Goal: Use online tool/utility: Use online tool/utility

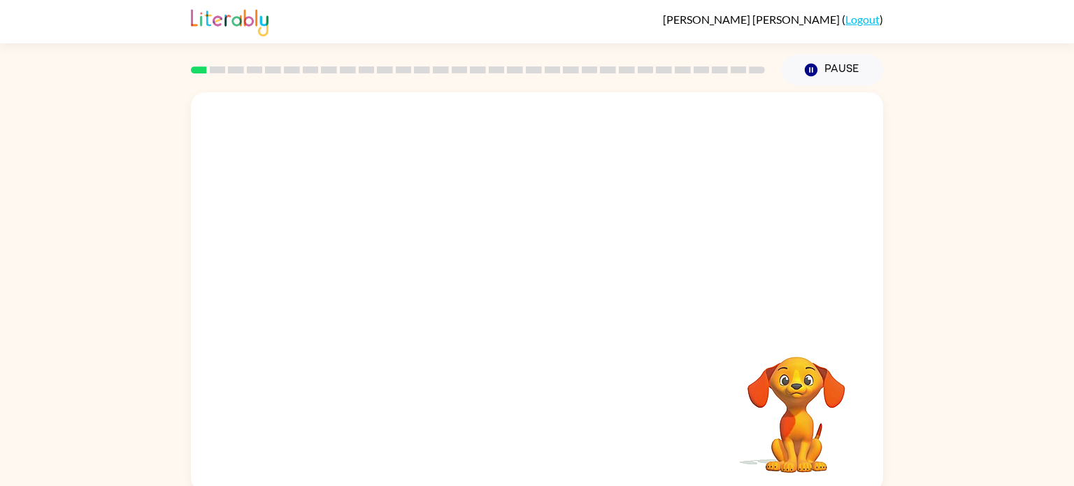
click at [383, 261] on video "Your browser must support playing .mp4 files to use Literably. Please try using…" at bounding box center [537, 209] width 692 height 235
click at [378, 260] on video "Your browser must support playing .mp4 files to use Literably. Please try using…" at bounding box center [537, 209] width 692 height 235
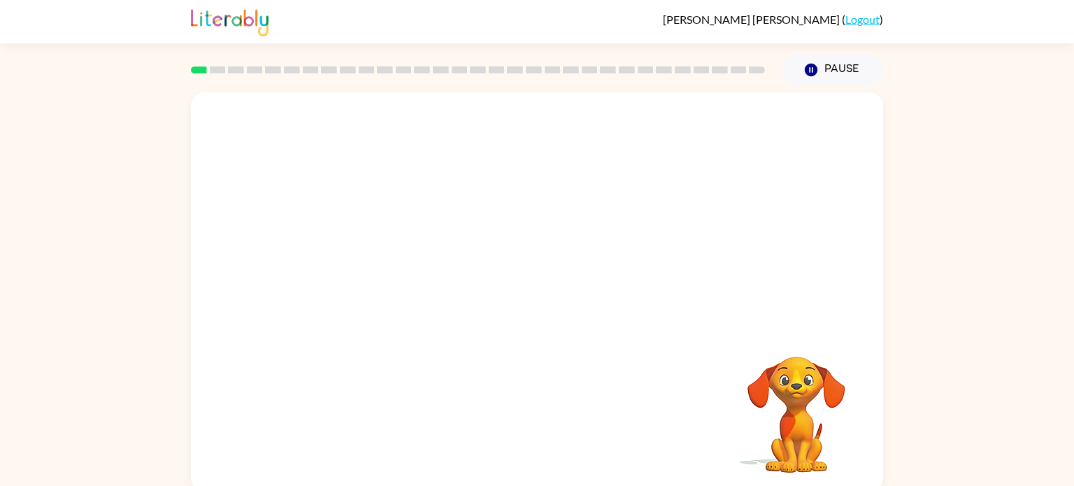
click at [378, 261] on video "Your browser must support playing .mp4 files to use Literably. Please try using…" at bounding box center [537, 209] width 692 height 235
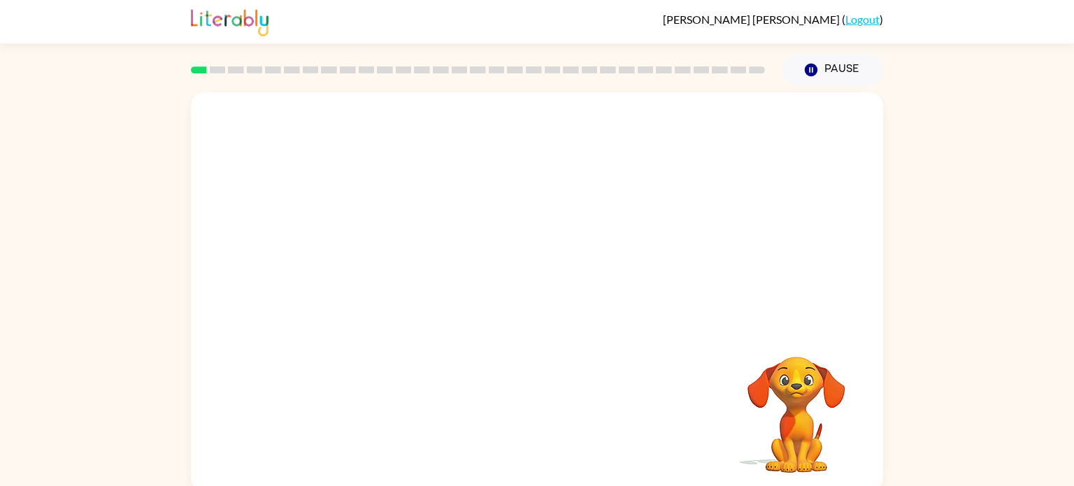
click at [378, 261] on video "Your browser must support playing .mp4 files to use Literably. Please try using…" at bounding box center [537, 209] width 692 height 235
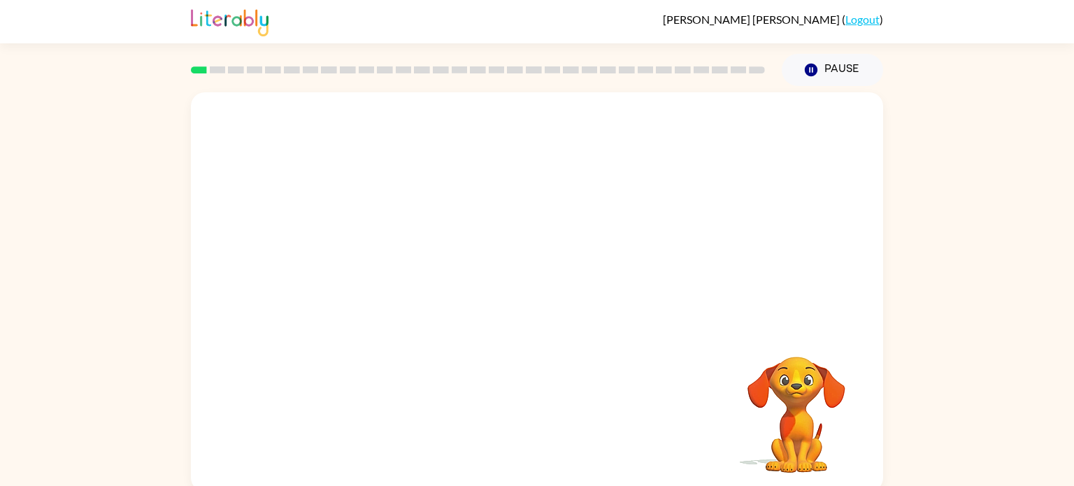
click at [380, 264] on video "Your browser must support playing .mp4 files to use Literably. Please try using…" at bounding box center [537, 209] width 692 height 235
click at [381, 271] on video "Your browser must support playing .mp4 files to use Literably. Please try using…" at bounding box center [537, 209] width 692 height 235
click at [379, 264] on video "Your browser must support playing .mp4 files to use Literably. Please try using…" at bounding box center [537, 209] width 692 height 235
click at [388, 273] on video "Your browser must support playing .mp4 files to use Literably. Please try using…" at bounding box center [537, 209] width 692 height 235
click at [386, 263] on video "Your browser must support playing .mp4 files to use Literably. Please try using…" at bounding box center [537, 209] width 692 height 235
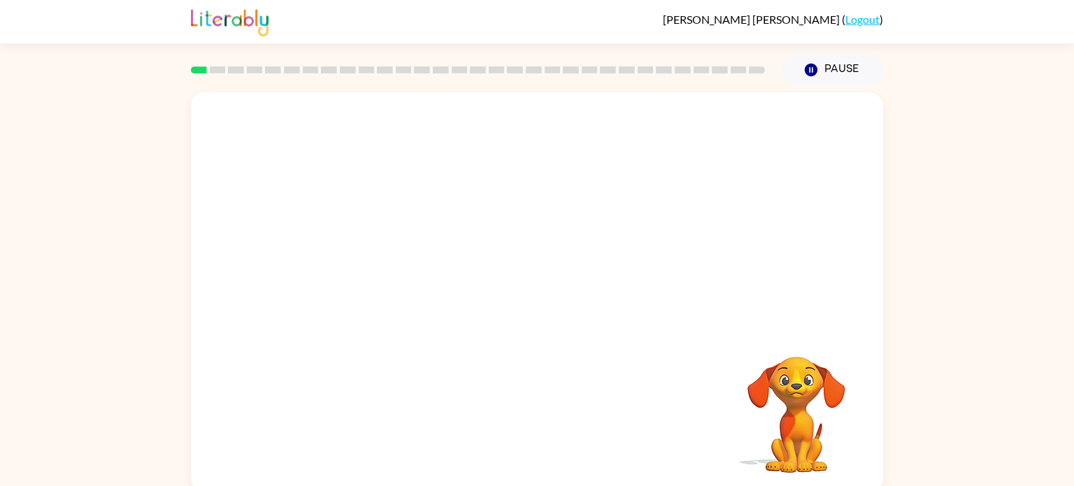
click at [388, 267] on video "Your browser must support playing .mp4 files to use Literably. Please try using…" at bounding box center [537, 209] width 692 height 235
click at [386, 268] on video "Your browser must support playing .mp4 files to use Literably. Please try using…" at bounding box center [537, 209] width 692 height 235
click at [372, 266] on video "Your browser must support playing .mp4 files to use Literably. Please try using…" at bounding box center [537, 209] width 692 height 235
click at [536, 291] on icon "button" at bounding box center [537, 299] width 24 height 24
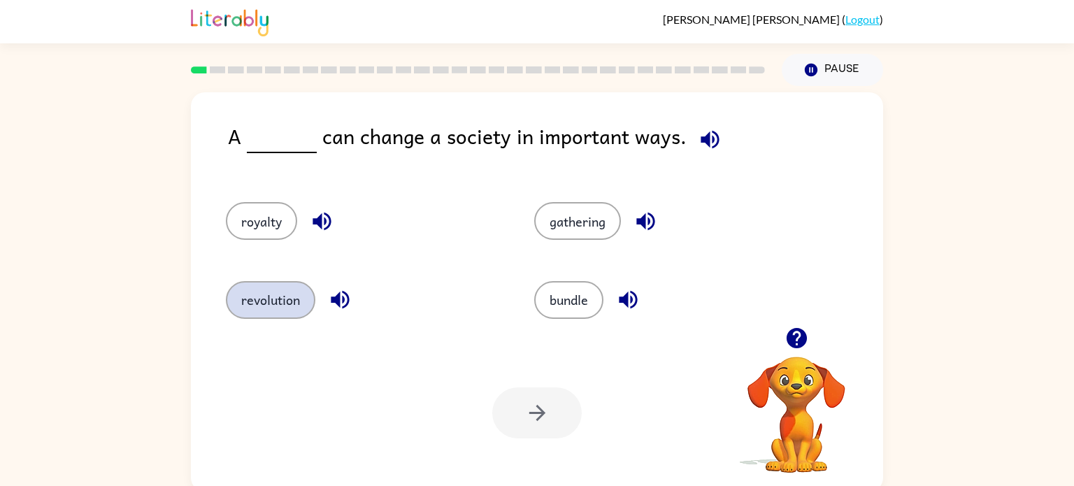
click at [270, 303] on button "revolution" at bounding box center [271, 300] width 90 height 38
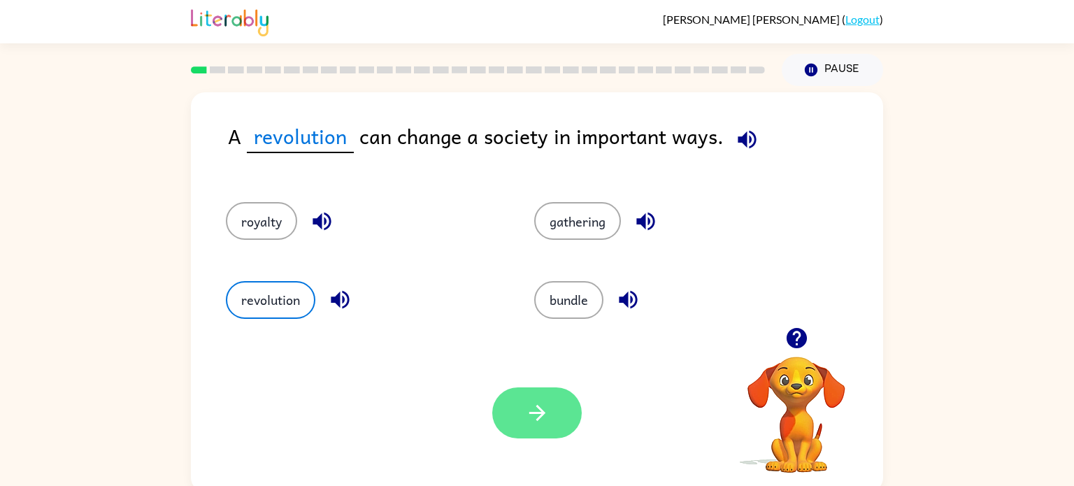
click at [509, 408] on button "button" at bounding box center [537, 412] width 90 height 51
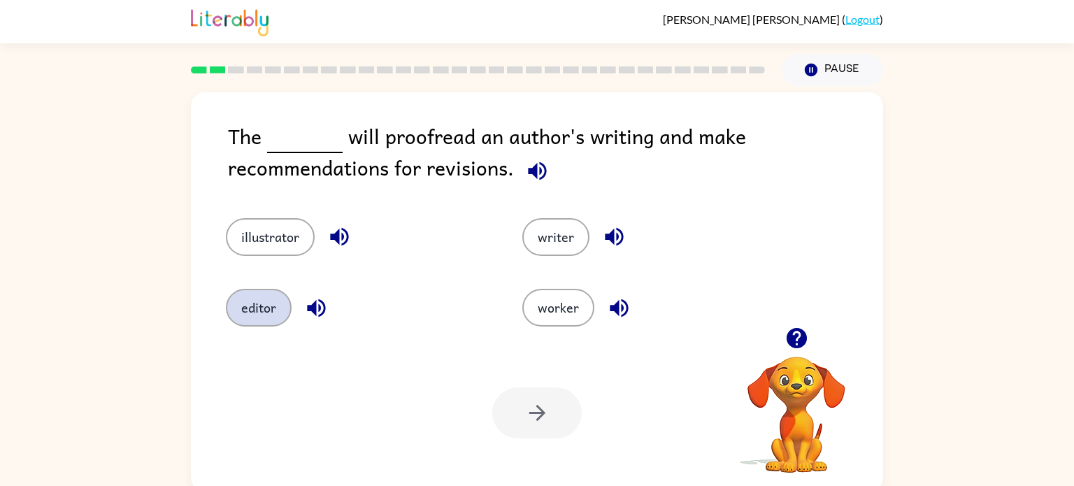
click at [269, 311] on button "editor" at bounding box center [259, 308] width 66 height 38
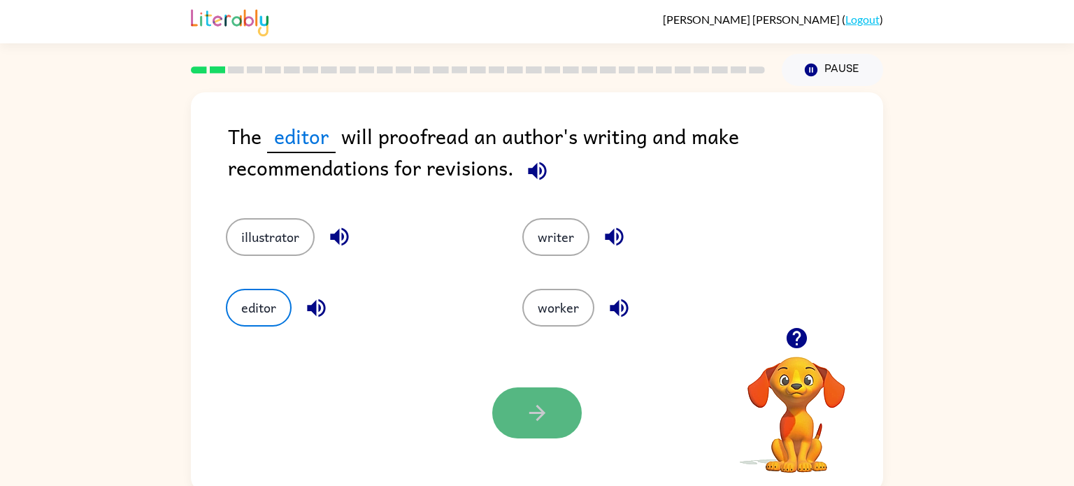
click at [529, 422] on icon "button" at bounding box center [537, 413] width 24 height 24
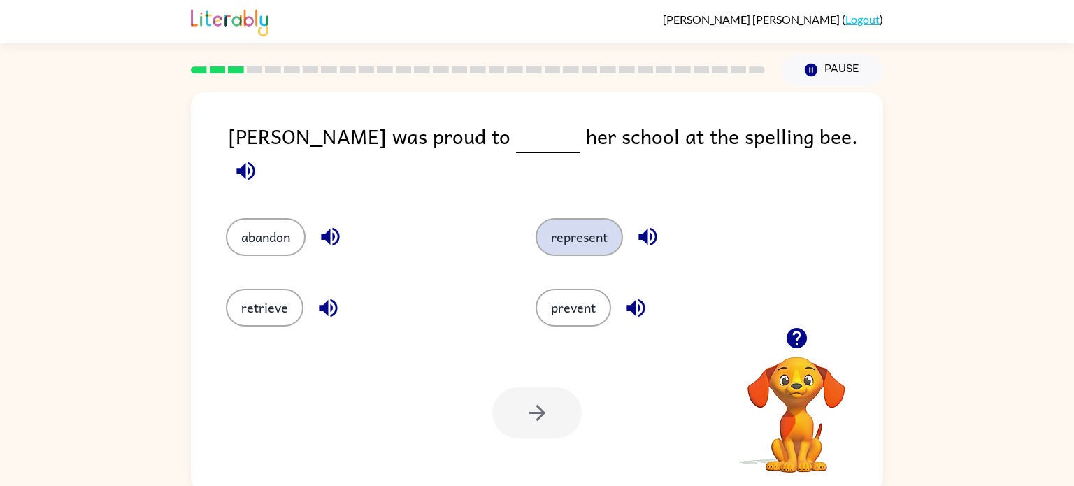
click at [590, 223] on button "represent" at bounding box center [579, 237] width 87 height 38
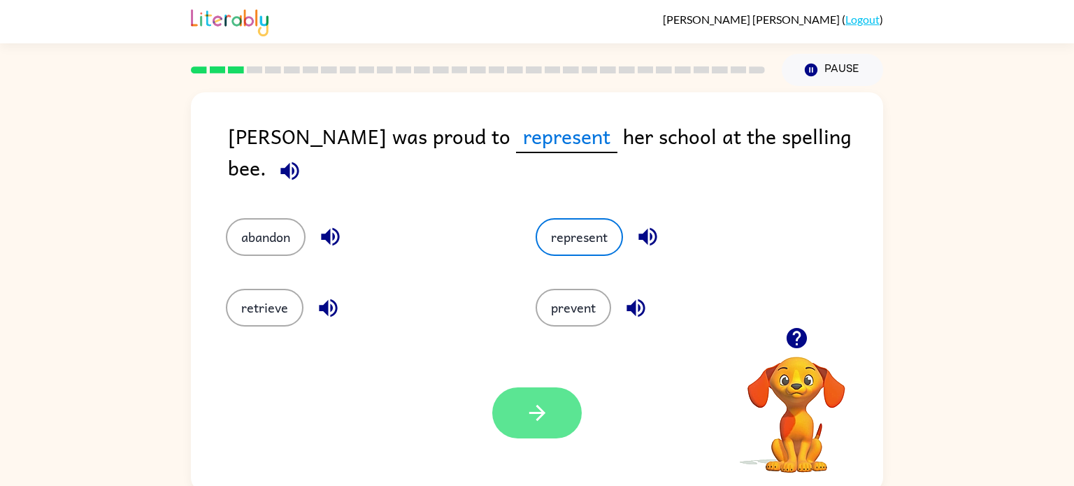
click at [550, 429] on button "button" at bounding box center [537, 412] width 90 height 51
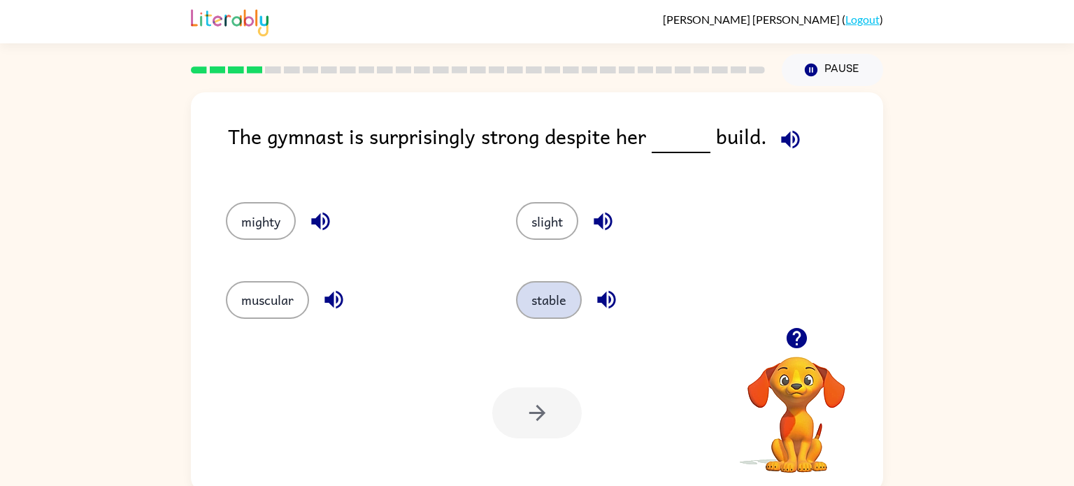
click at [541, 315] on button "stable" at bounding box center [549, 300] width 66 height 38
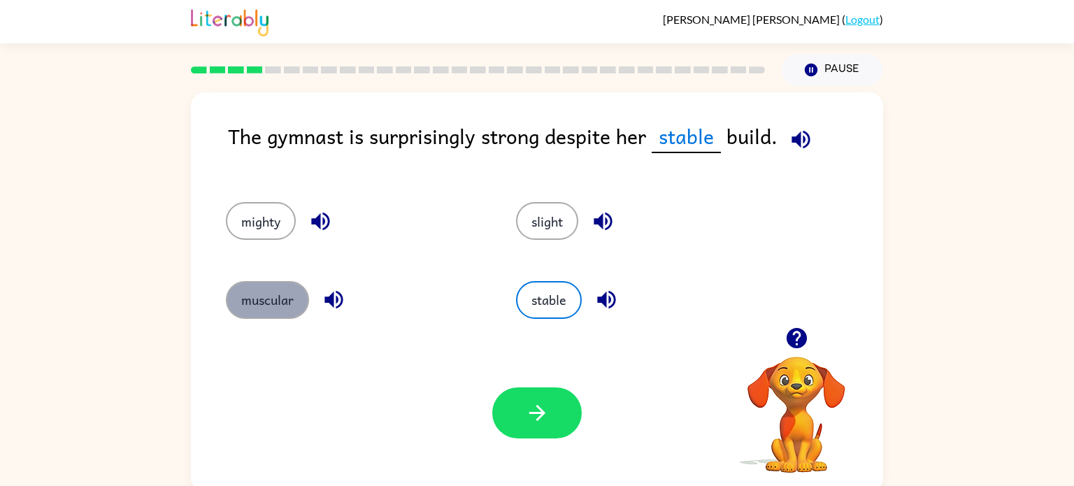
click at [272, 308] on button "muscular" at bounding box center [267, 300] width 83 height 38
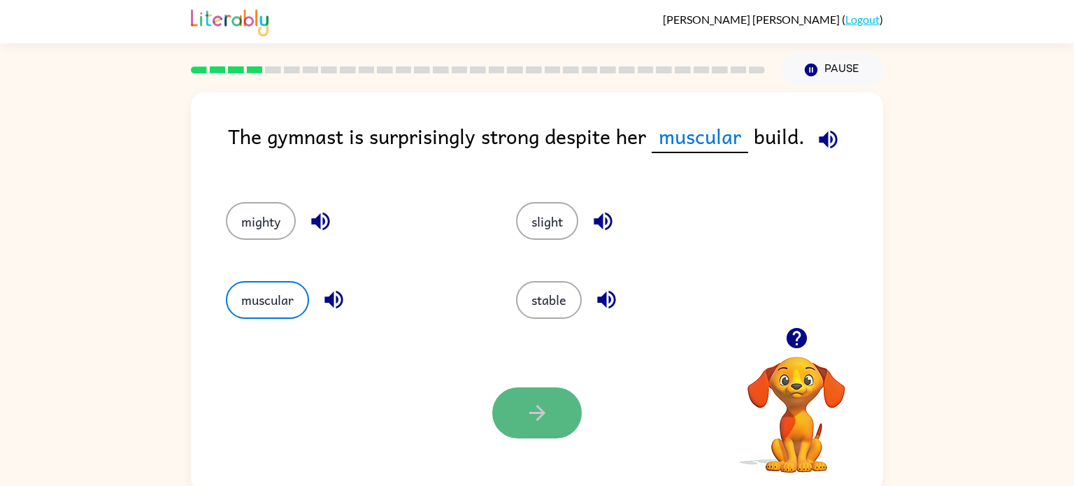
click at [571, 408] on button "button" at bounding box center [537, 412] width 90 height 51
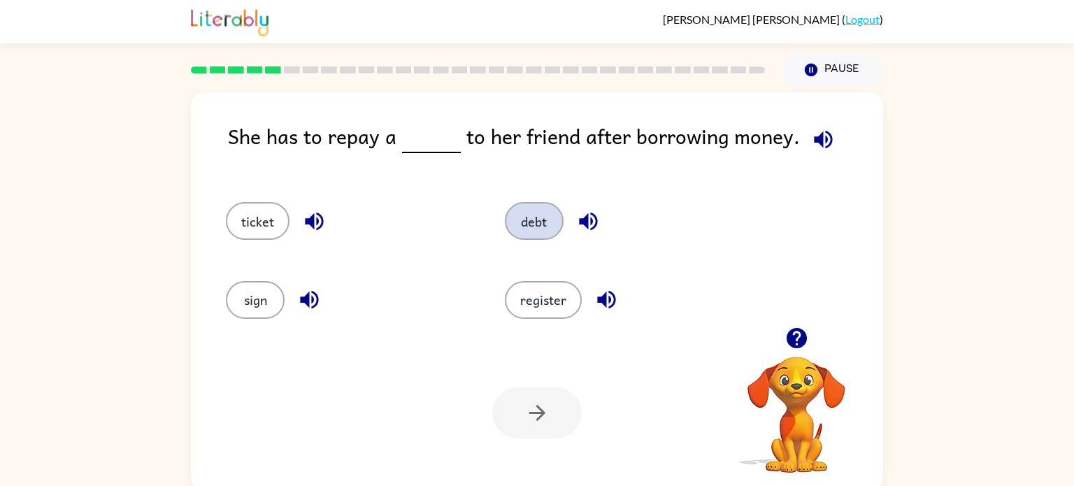
click at [537, 214] on button "debt" at bounding box center [534, 221] width 59 height 38
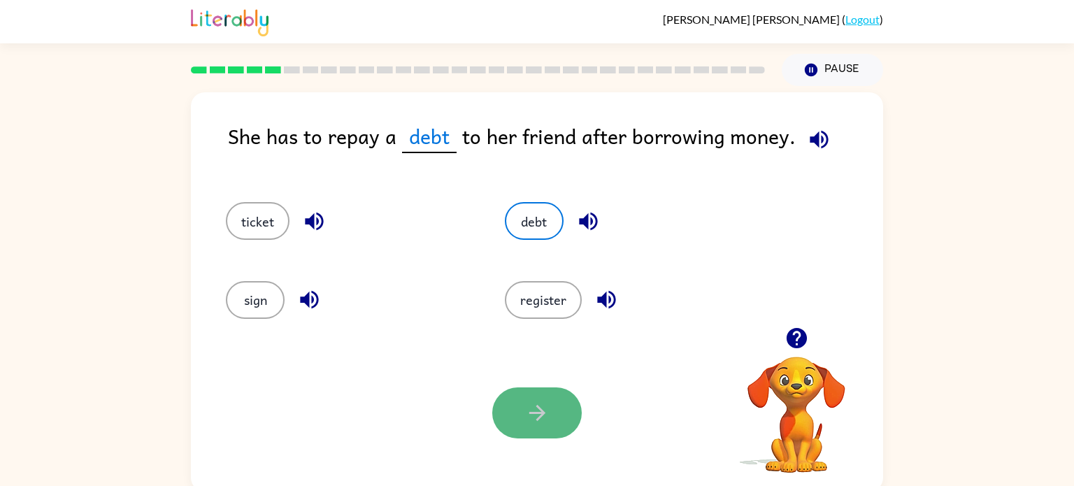
click at [536, 417] on icon "button" at bounding box center [537, 413] width 24 height 24
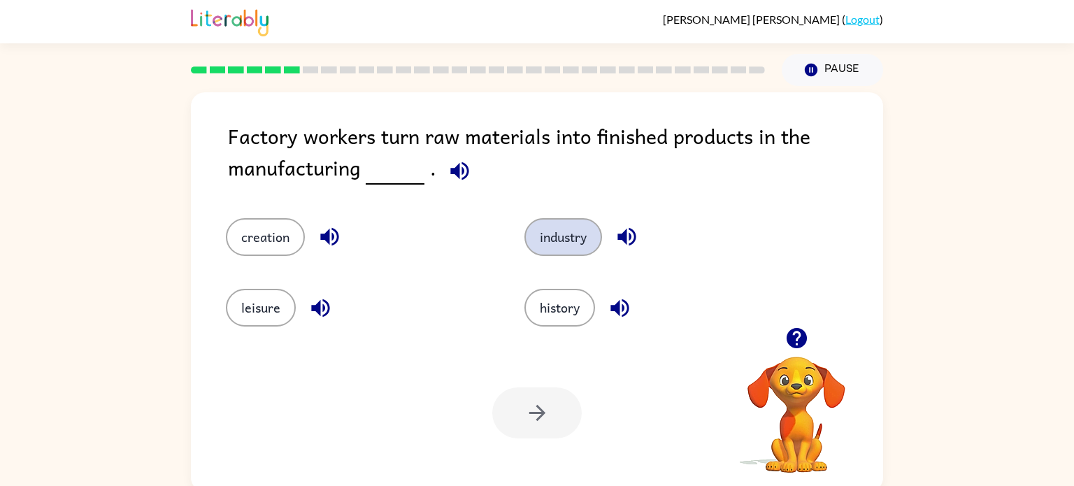
click at [575, 242] on button "industry" at bounding box center [563, 237] width 78 height 38
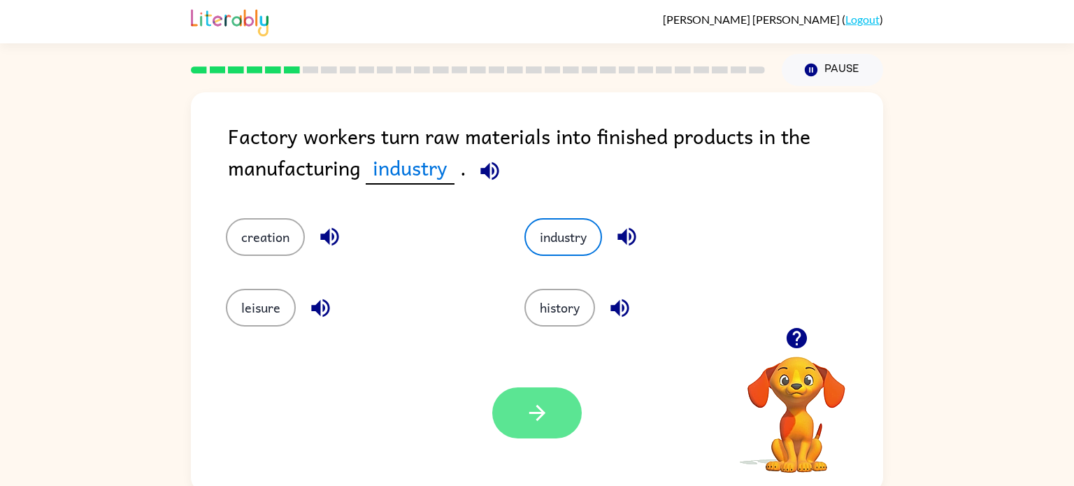
click at [564, 425] on button "button" at bounding box center [537, 412] width 90 height 51
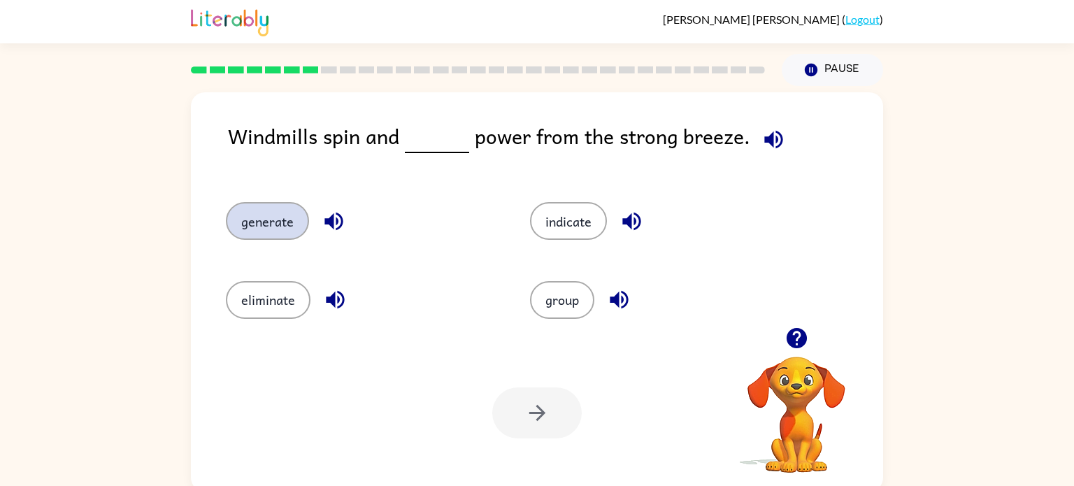
click at [290, 224] on button "generate" at bounding box center [267, 221] width 83 height 38
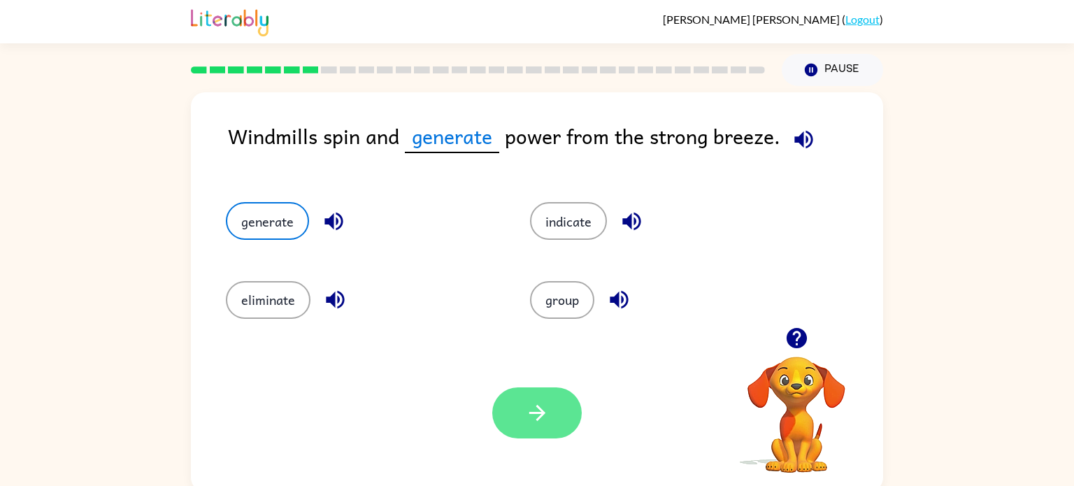
click at [523, 393] on button "button" at bounding box center [537, 412] width 90 height 51
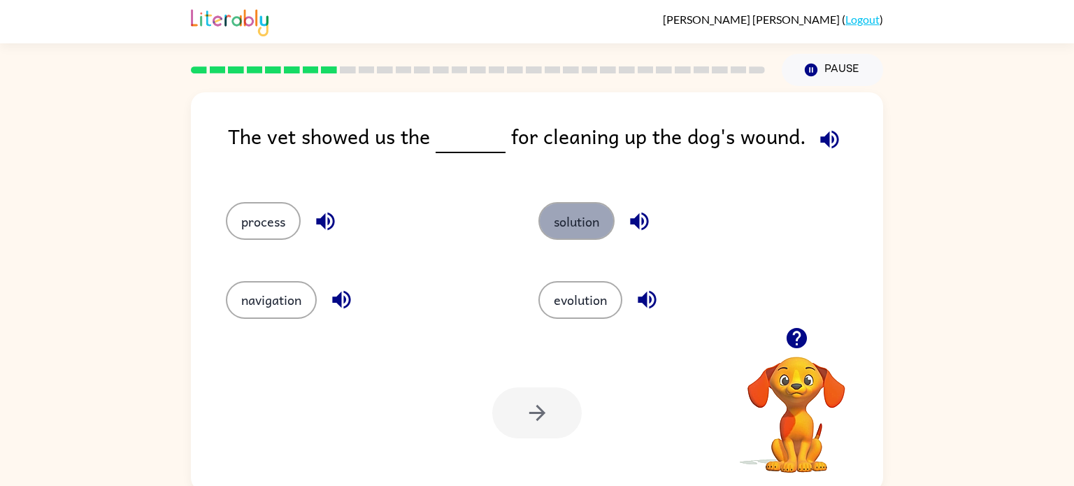
click at [569, 215] on button "solution" at bounding box center [576, 221] width 76 height 38
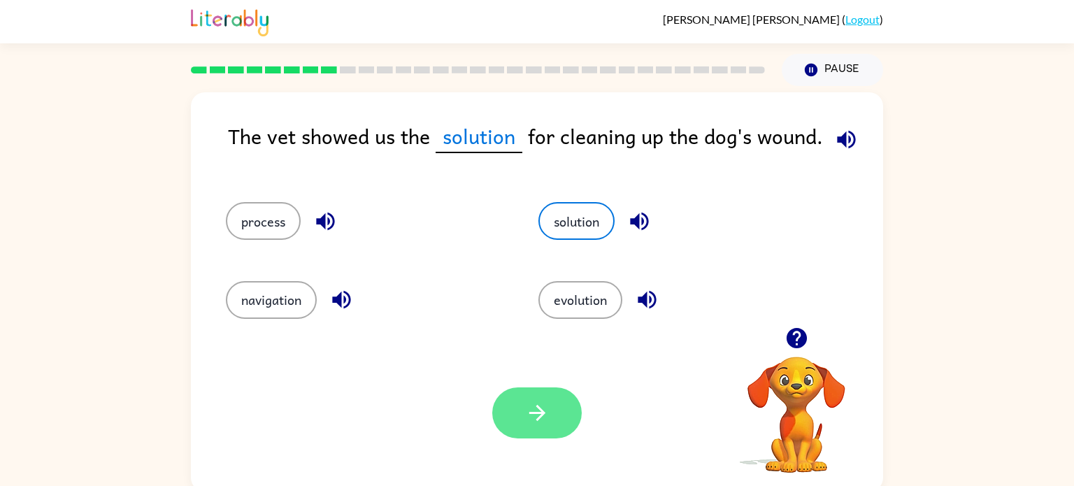
click at [551, 411] on button "button" at bounding box center [537, 412] width 90 height 51
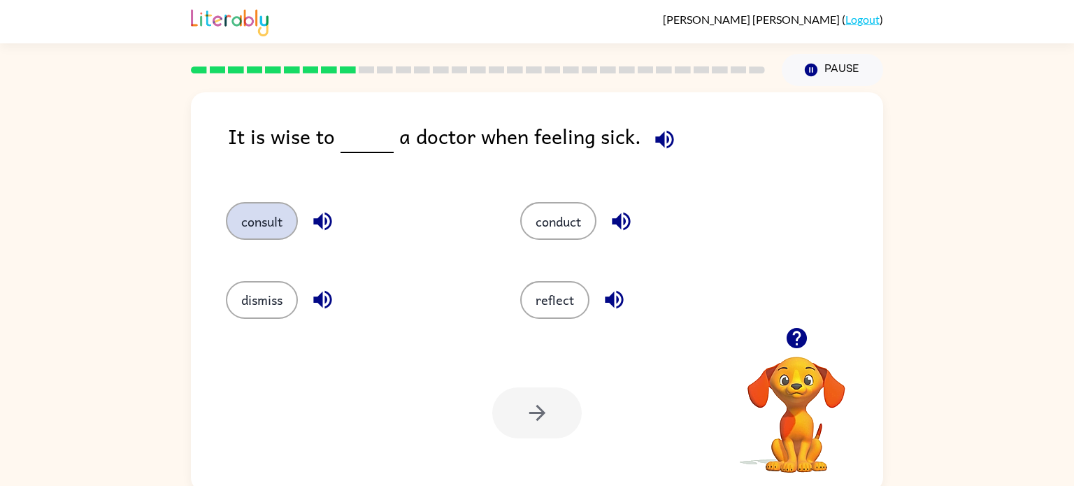
click at [267, 232] on button "consult" at bounding box center [262, 221] width 72 height 38
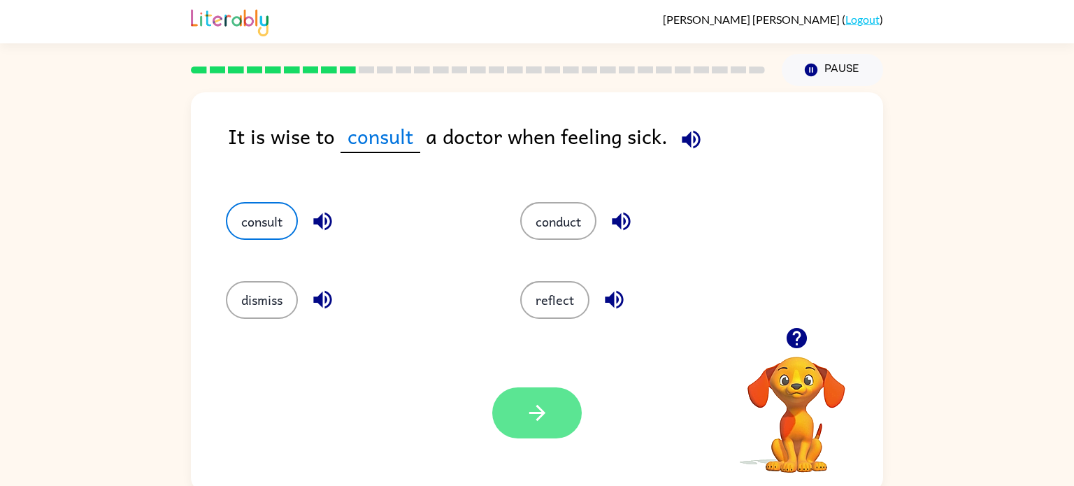
click at [536, 418] on icon "button" at bounding box center [537, 413] width 24 height 24
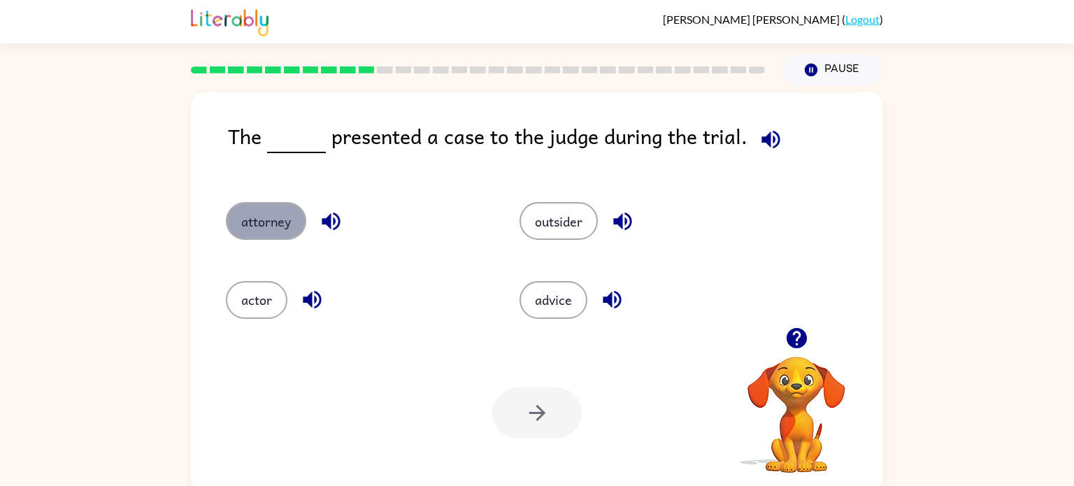
click at [262, 220] on button "attorney" at bounding box center [266, 221] width 80 height 38
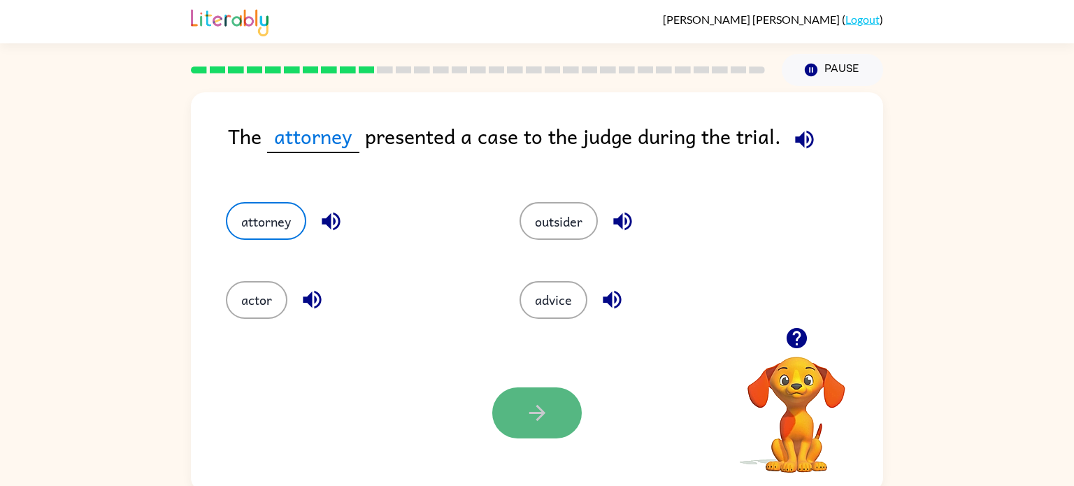
click at [548, 412] on icon "button" at bounding box center [537, 413] width 24 height 24
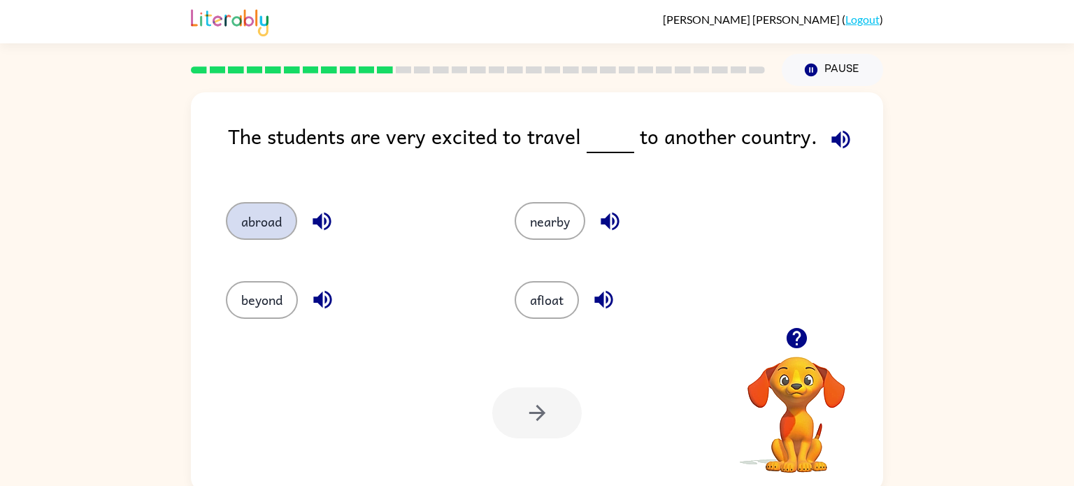
click at [267, 220] on button "abroad" at bounding box center [261, 221] width 71 height 38
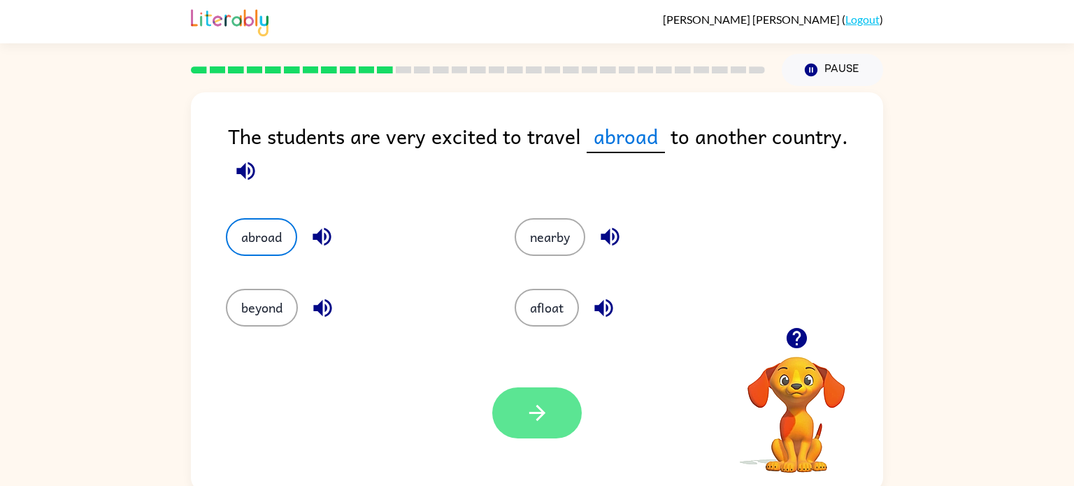
click at [557, 429] on button "button" at bounding box center [537, 412] width 90 height 51
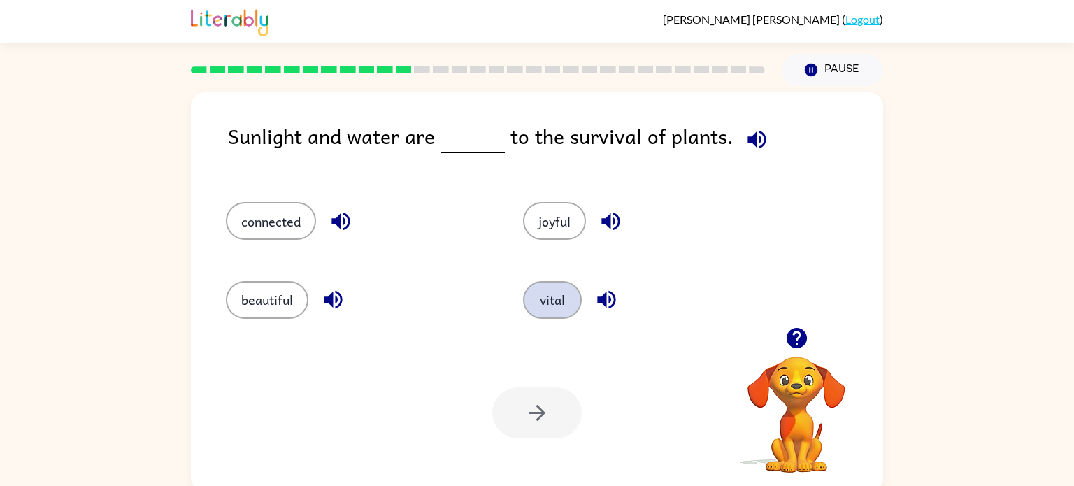
click at [548, 294] on button "vital" at bounding box center [552, 300] width 59 height 38
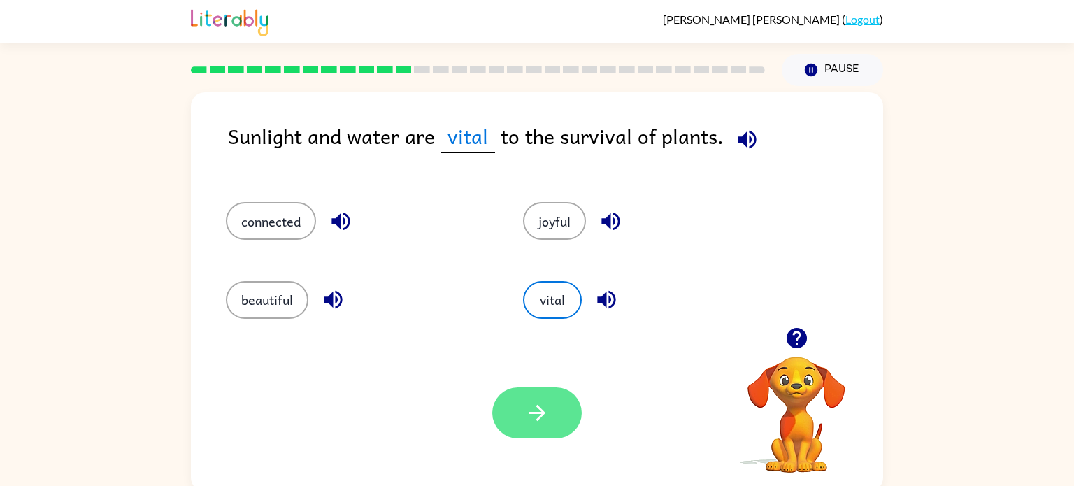
click at [548, 427] on button "button" at bounding box center [537, 412] width 90 height 51
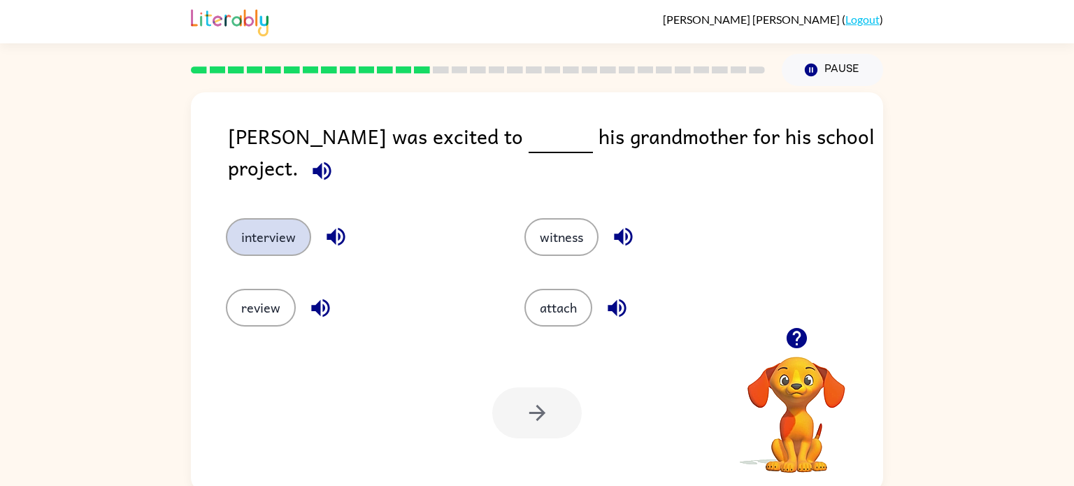
click at [264, 222] on button "interview" at bounding box center [268, 237] width 85 height 38
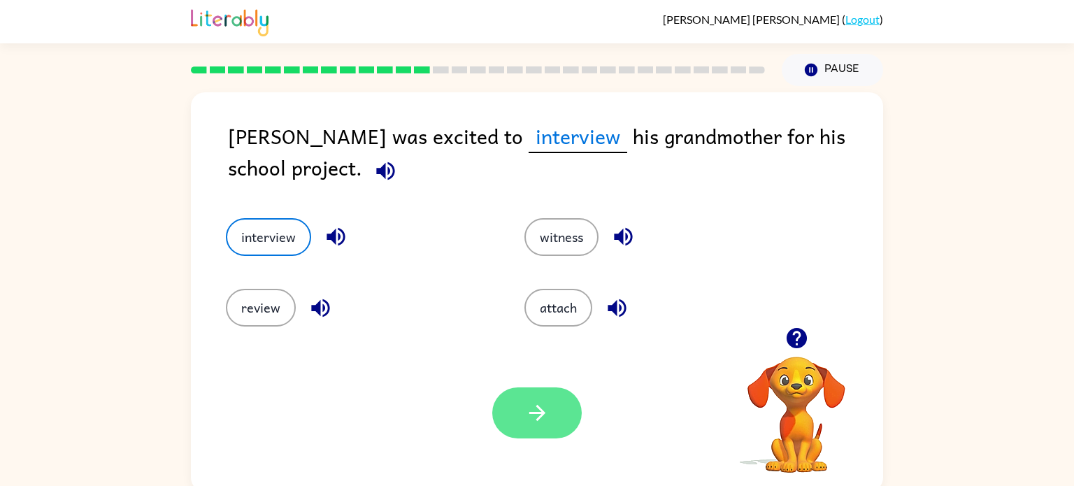
click at [537, 405] on icon "button" at bounding box center [537, 413] width 24 height 24
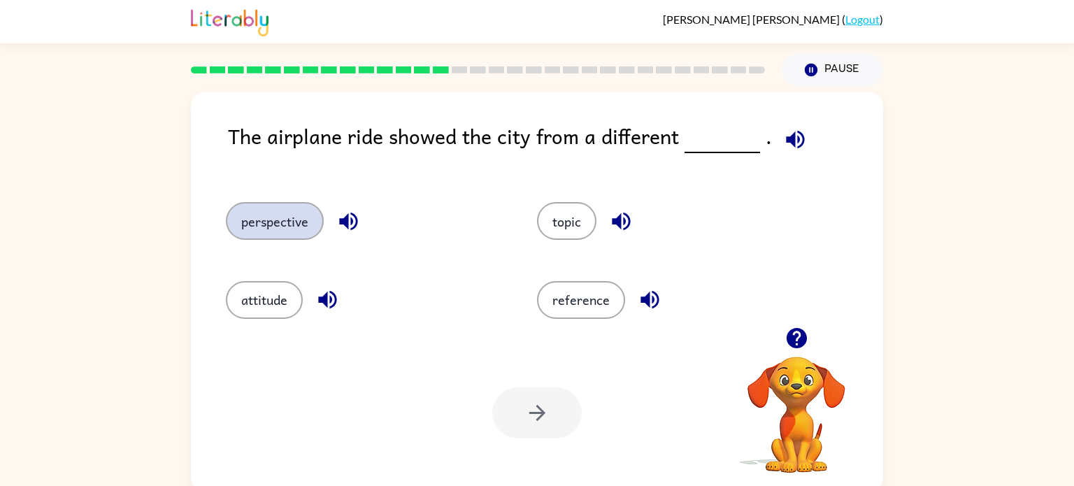
click at [297, 217] on button "perspective" at bounding box center [275, 221] width 98 height 38
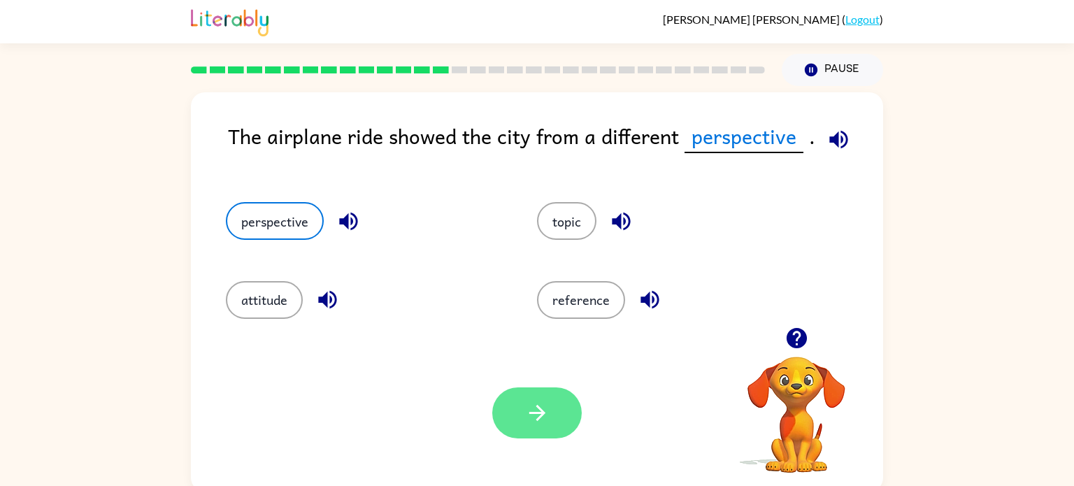
click at [554, 415] on button "button" at bounding box center [537, 412] width 90 height 51
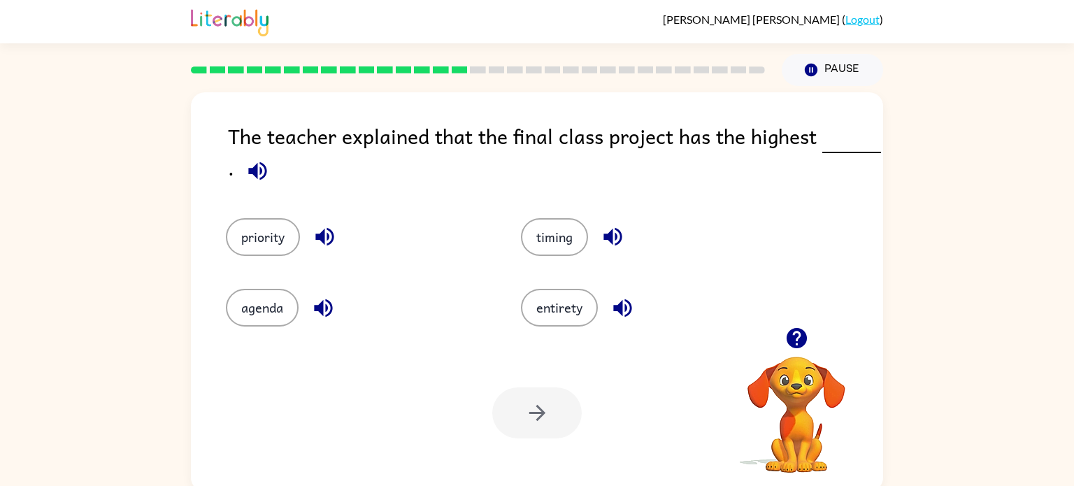
click at [615, 308] on icon "button" at bounding box center [622, 308] width 18 height 18
click at [281, 235] on button "priority" at bounding box center [263, 237] width 74 height 38
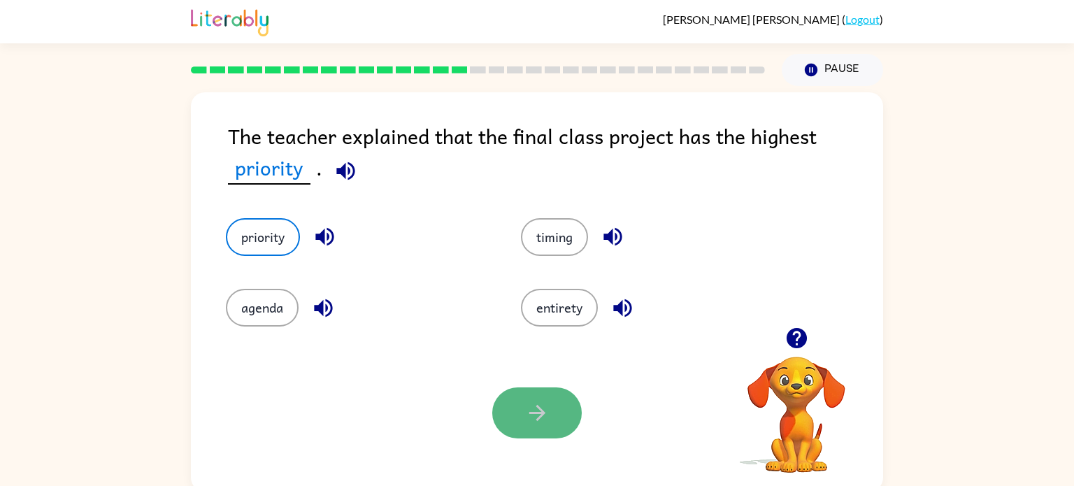
click at [538, 414] on icon "button" at bounding box center [537, 413] width 16 height 16
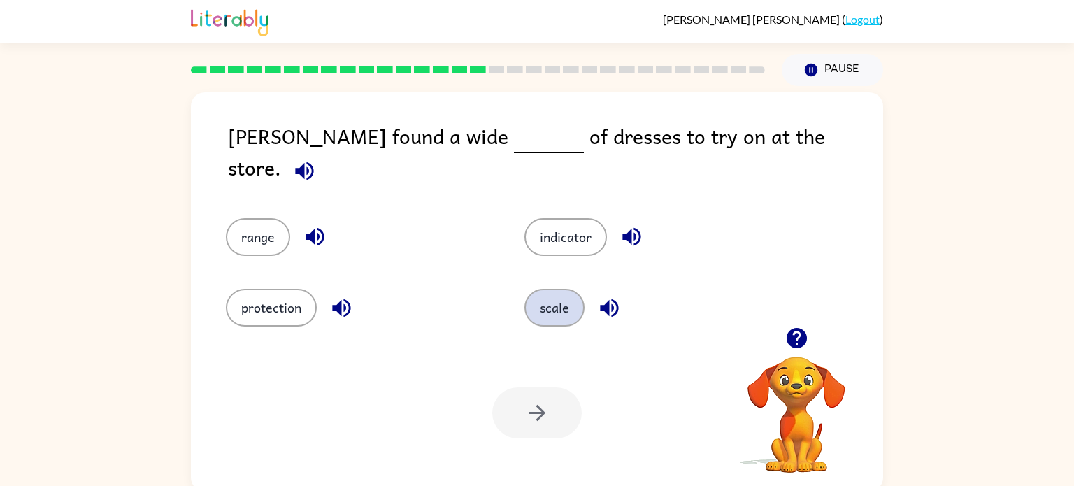
click at [535, 293] on button "scale" at bounding box center [554, 308] width 60 height 38
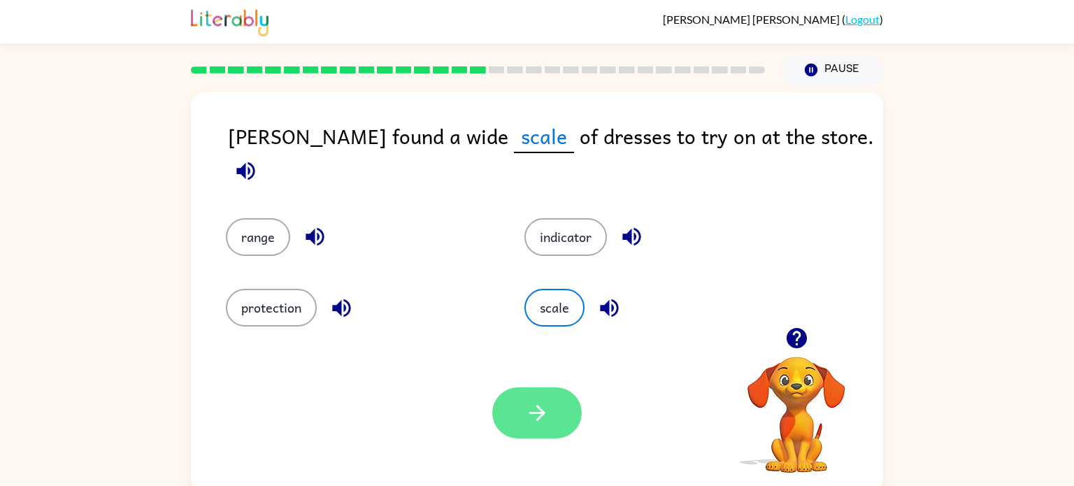
click at [527, 427] on button "button" at bounding box center [537, 412] width 90 height 51
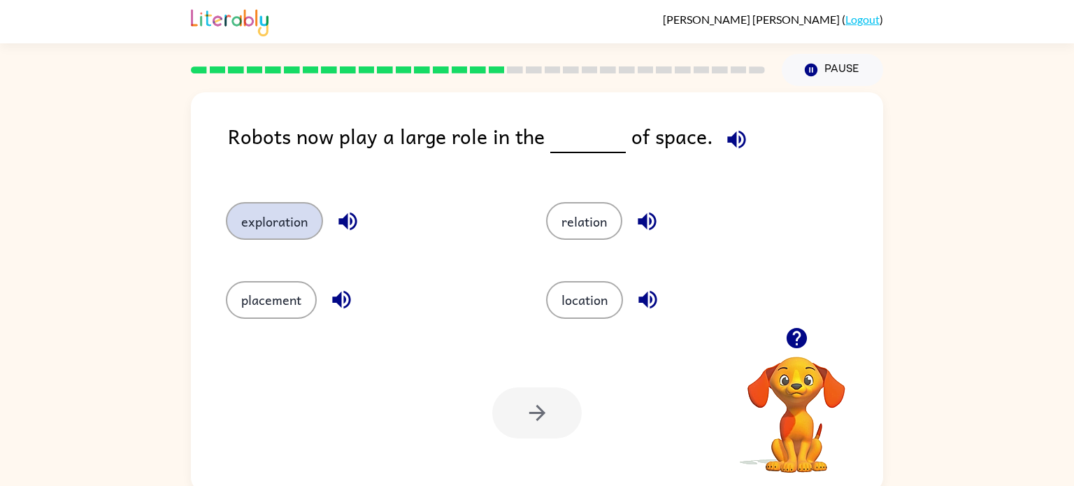
click at [287, 227] on button "exploration" at bounding box center [274, 221] width 97 height 38
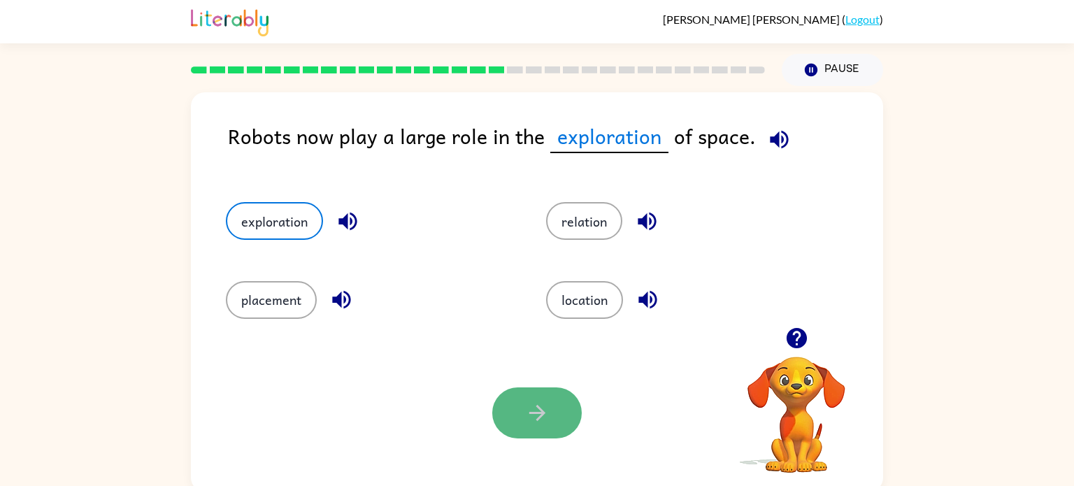
click at [536, 406] on icon "button" at bounding box center [537, 413] width 16 height 16
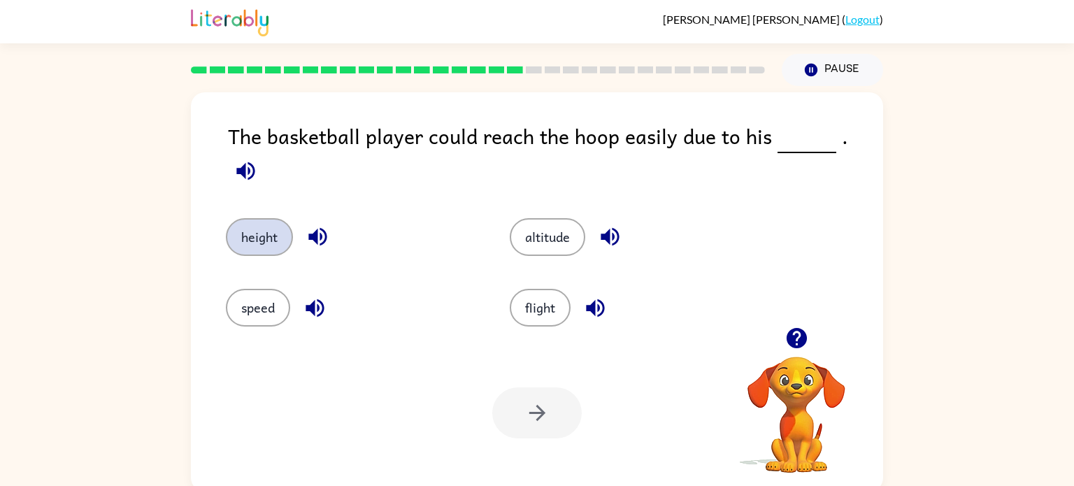
click at [279, 218] on button "height" at bounding box center [259, 237] width 67 height 38
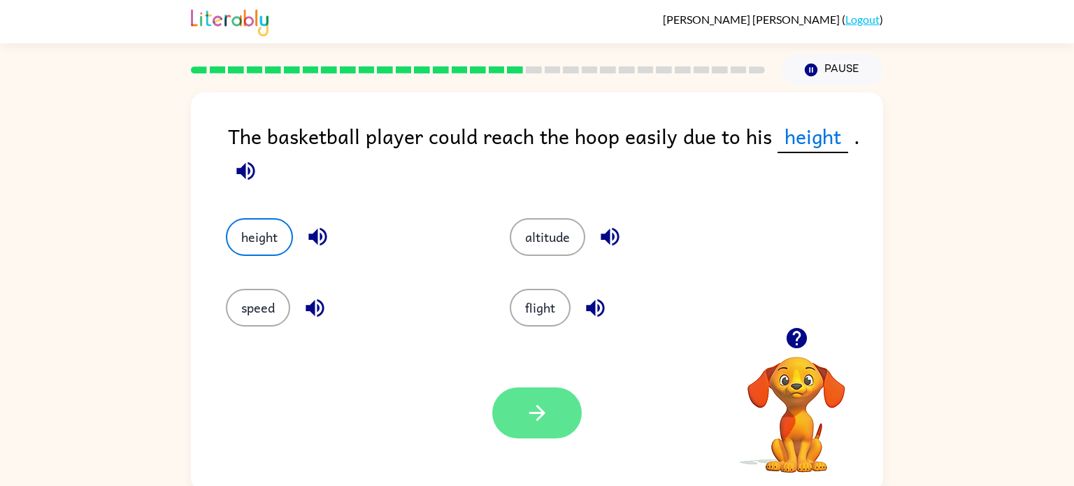
click at [534, 408] on icon "button" at bounding box center [537, 413] width 24 height 24
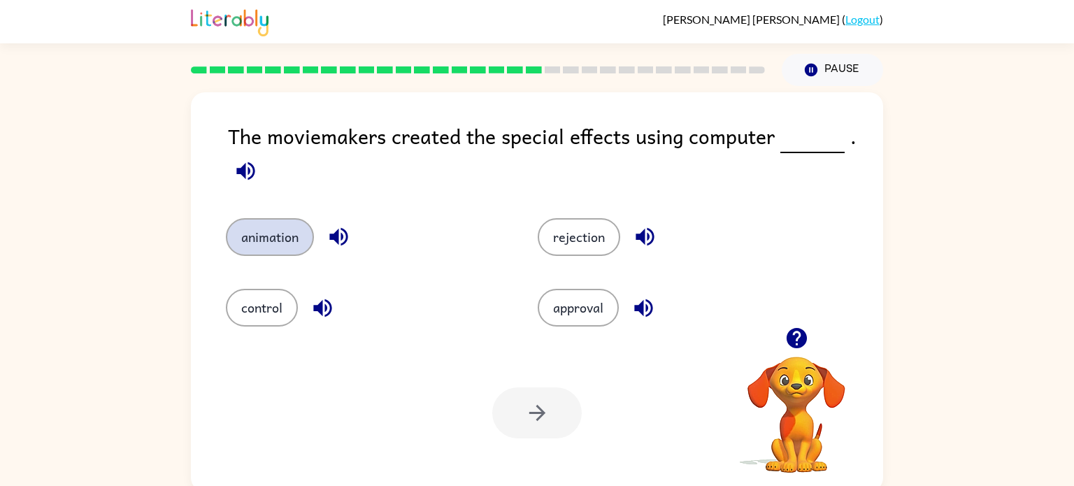
click at [276, 233] on button "animation" at bounding box center [270, 237] width 88 height 38
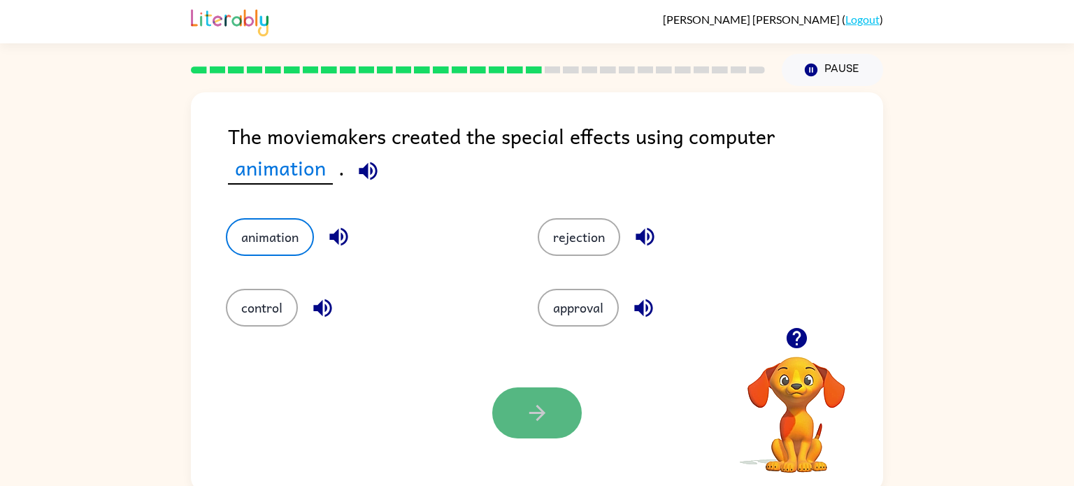
click at [528, 408] on icon "button" at bounding box center [537, 413] width 24 height 24
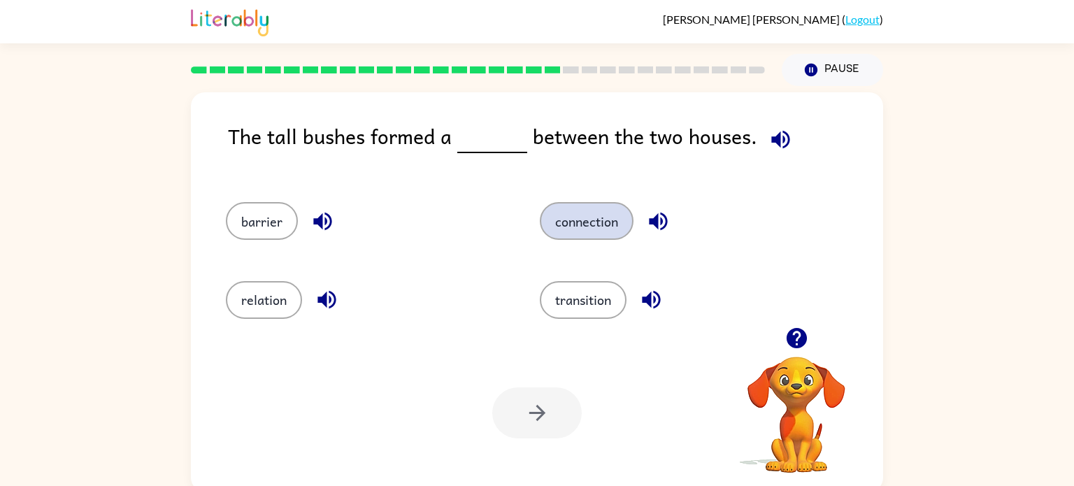
click at [562, 215] on button "connection" at bounding box center [587, 221] width 94 height 38
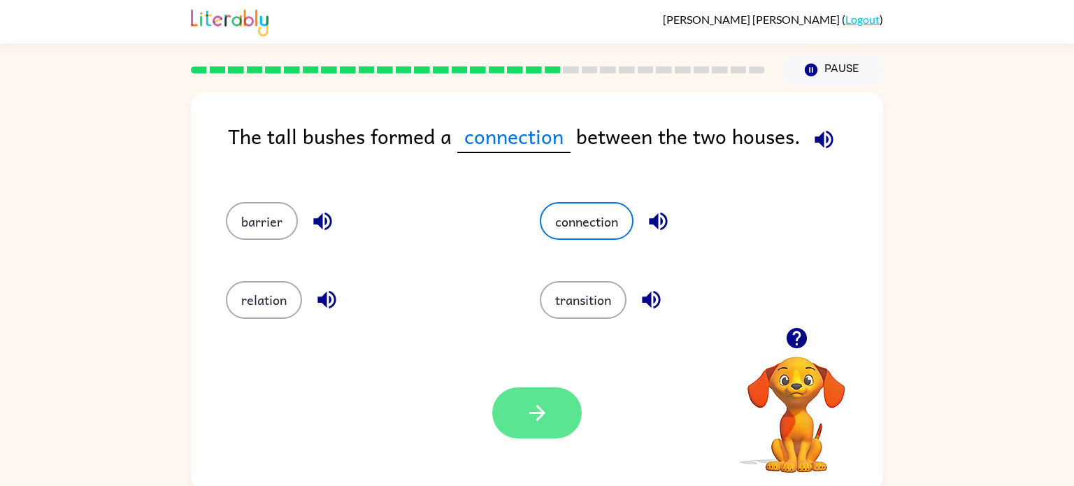
click at [555, 407] on button "button" at bounding box center [537, 412] width 90 height 51
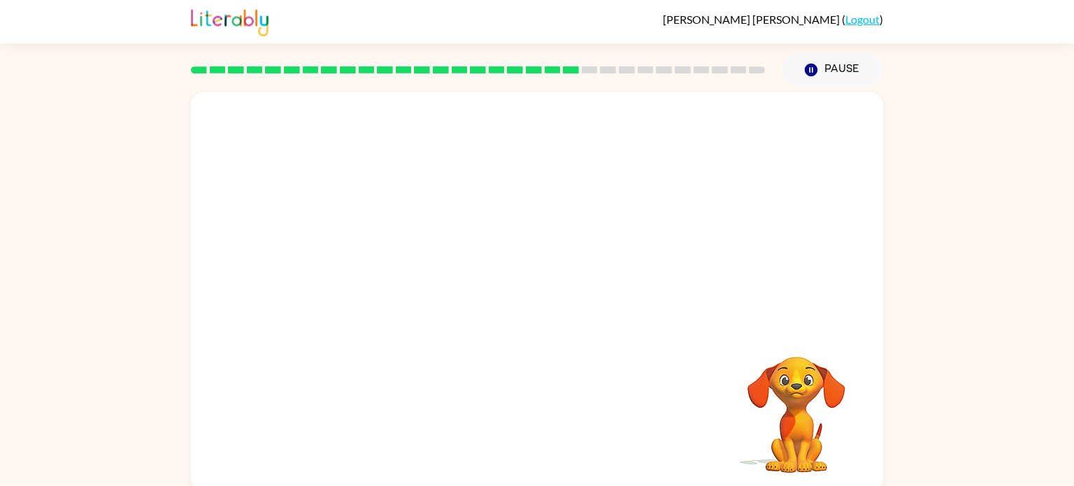
click at [408, 281] on video "Your browser must support playing .mp4 files to use Literably. Please try using…" at bounding box center [537, 209] width 692 height 235
click at [417, 287] on video "Your browser must support playing .mp4 files to use Literably. Please try using…" at bounding box center [537, 209] width 692 height 235
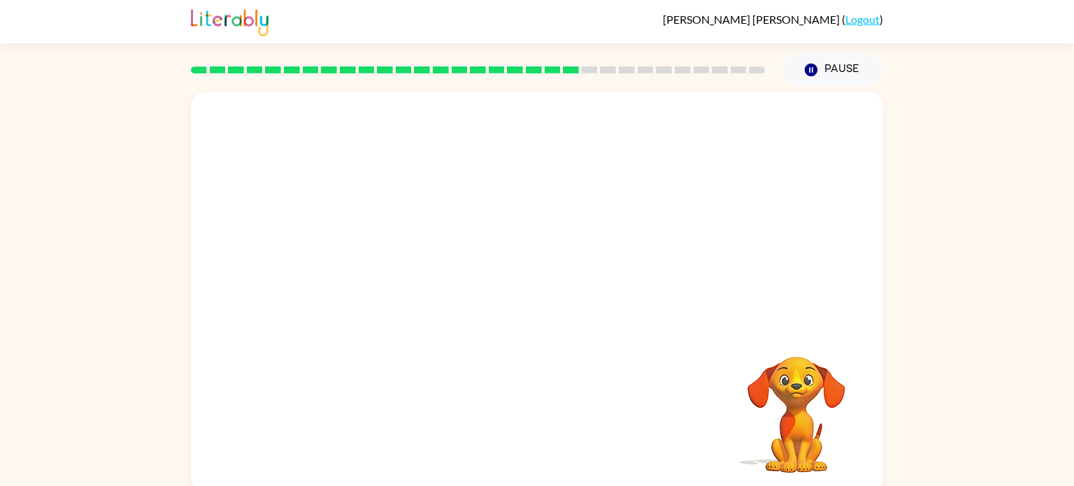
click at [417, 287] on video "Your browser must support playing .mp4 files to use Literably. Please try using…" at bounding box center [537, 209] width 692 height 235
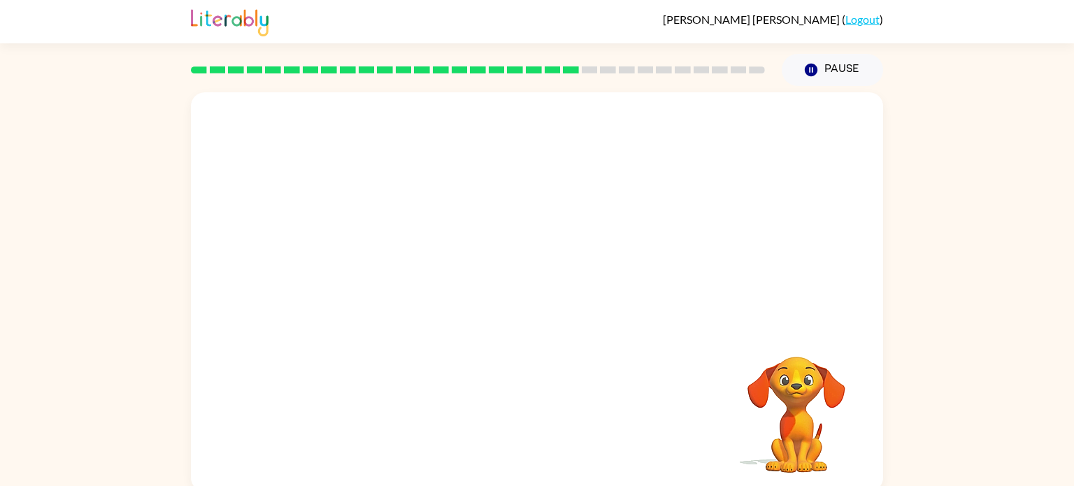
click at [417, 287] on video "Your browser must support playing .mp4 files to use Literably. Please try using…" at bounding box center [537, 209] width 692 height 235
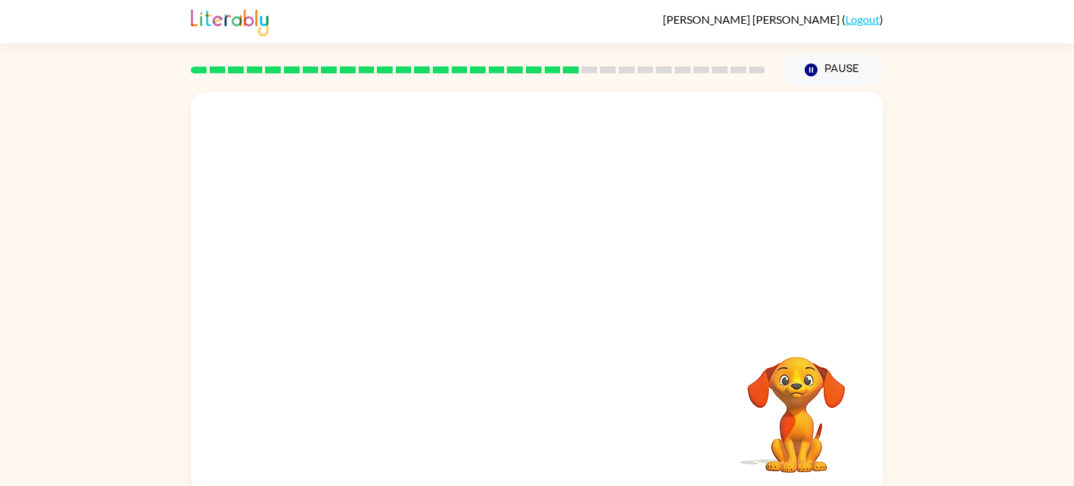
click at [417, 281] on video "Your browser must support playing .mp4 files to use Literably. Please try using…" at bounding box center [537, 209] width 692 height 235
click at [416, 278] on video "Your browser must support playing .mp4 files to use Literably. Please try using…" at bounding box center [537, 209] width 692 height 235
click at [418, 278] on video "Your browser must support playing .mp4 files to use Literably. Please try using…" at bounding box center [537, 209] width 692 height 235
click at [541, 299] on icon "button" at bounding box center [537, 299] width 16 height 16
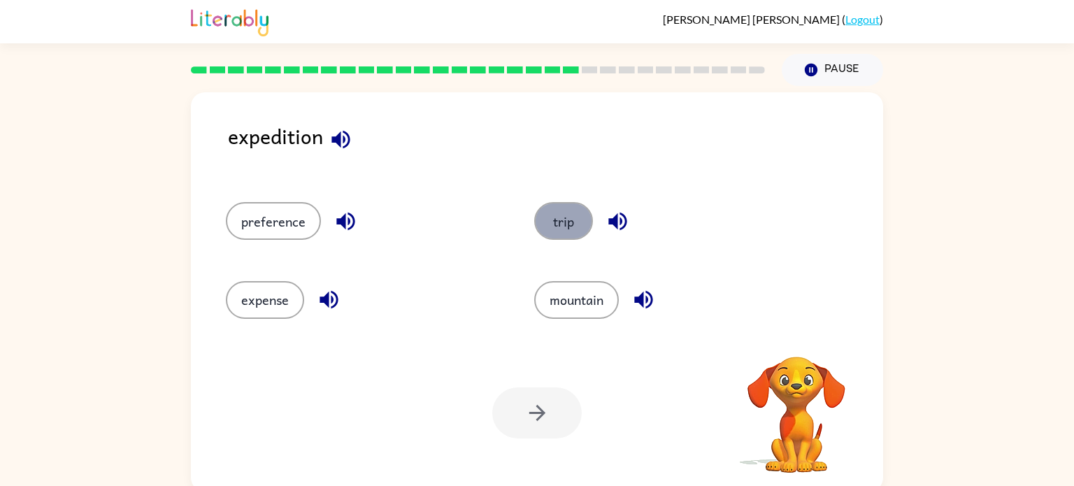
click at [564, 231] on button "trip" at bounding box center [563, 221] width 59 height 38
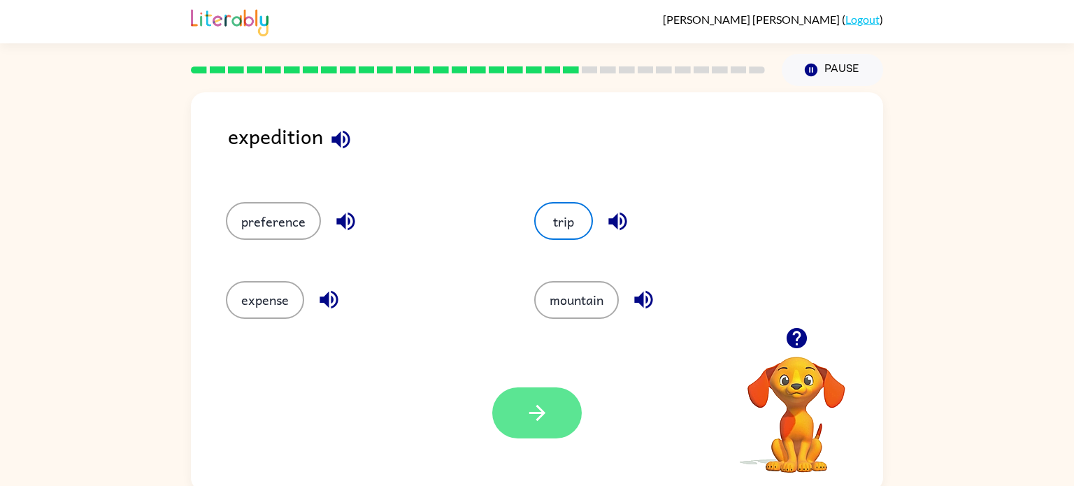
click at [541, 437] on button "button" at bounding box center [537, 412] width 90 height 51
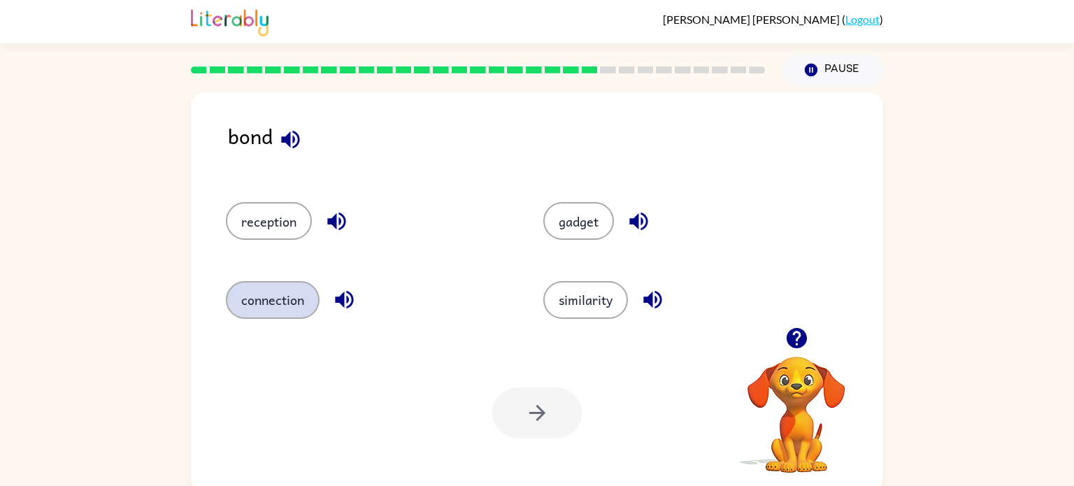
click at [287, 306] on button "connection" at bounding box center [273, 300] width 94 height 38
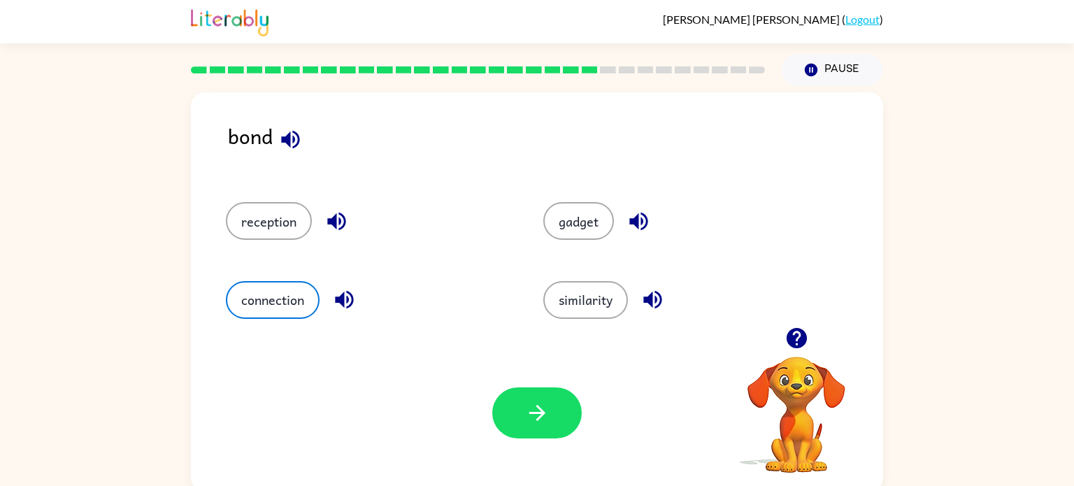
click at [585, 427] on div "Your browser must support playing .mp4 files to use Literably. Please try using…" at bounding box center [537, 412] width 692 height 157
click at [552, 398] on button "button" at bounding box center [537, 412] width 90 height 51
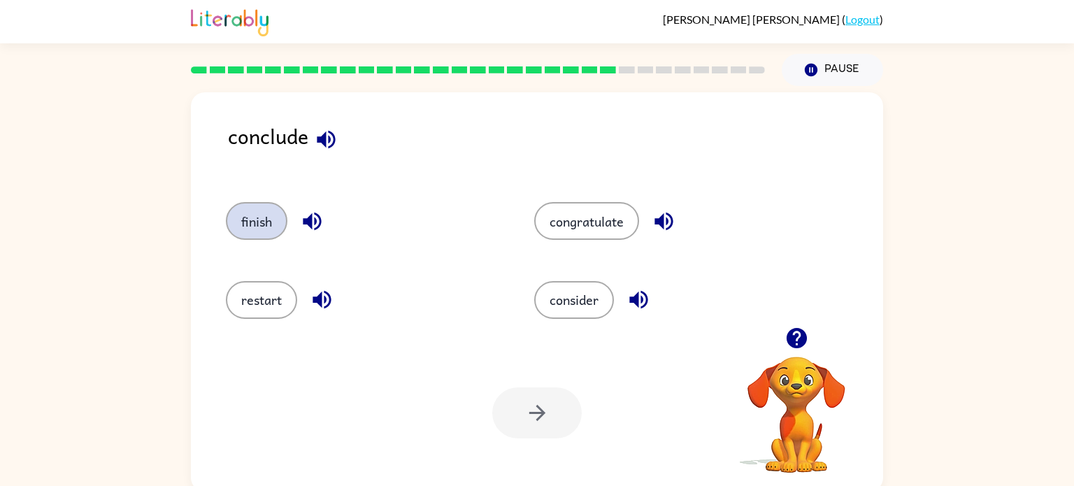
click at [267, 213] on button "finish" at bounding box center [257, 221] width 62 height 38
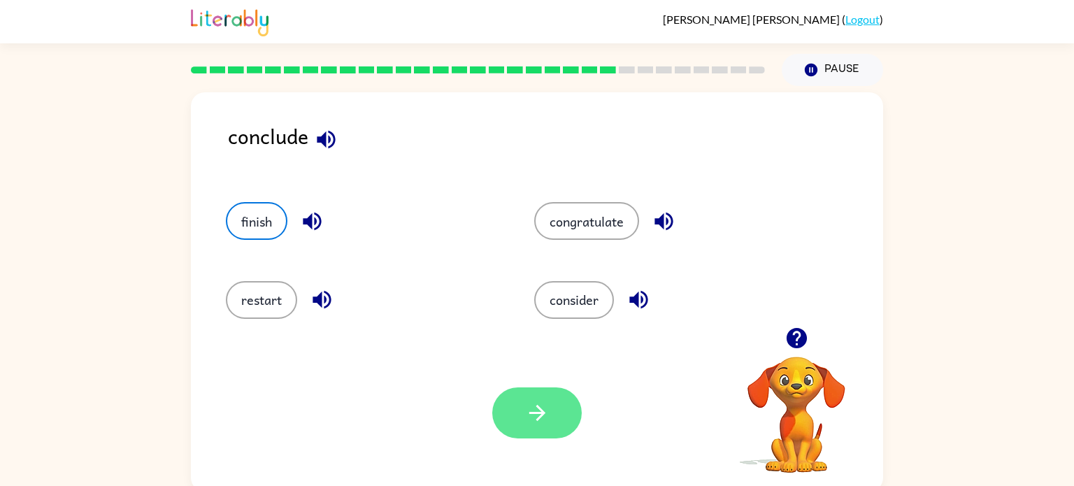
click at [548, 430] on button "button" at bounding box center [537, 412] width 90 height 51
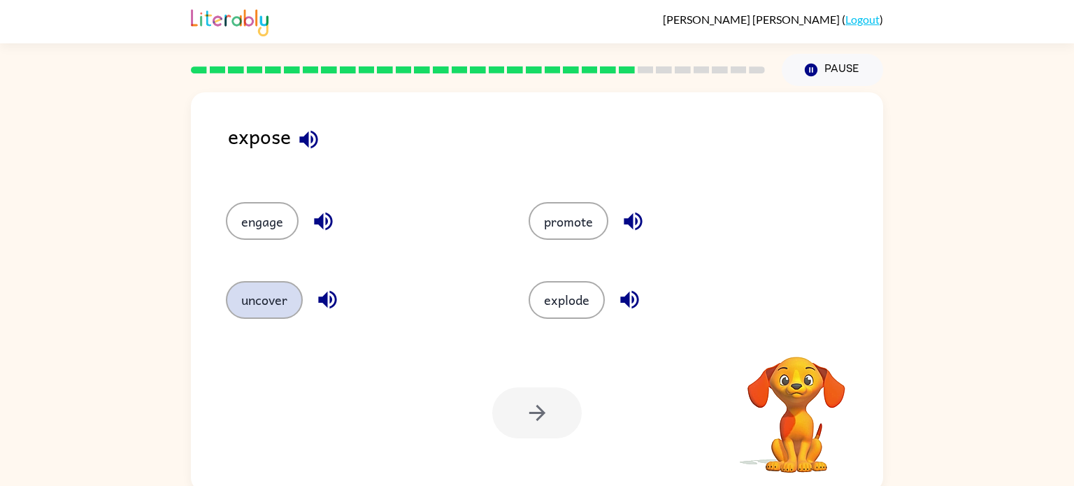
click at [286, 303] on button "uncover" at bounding box center [264, 300] width 77 height 38
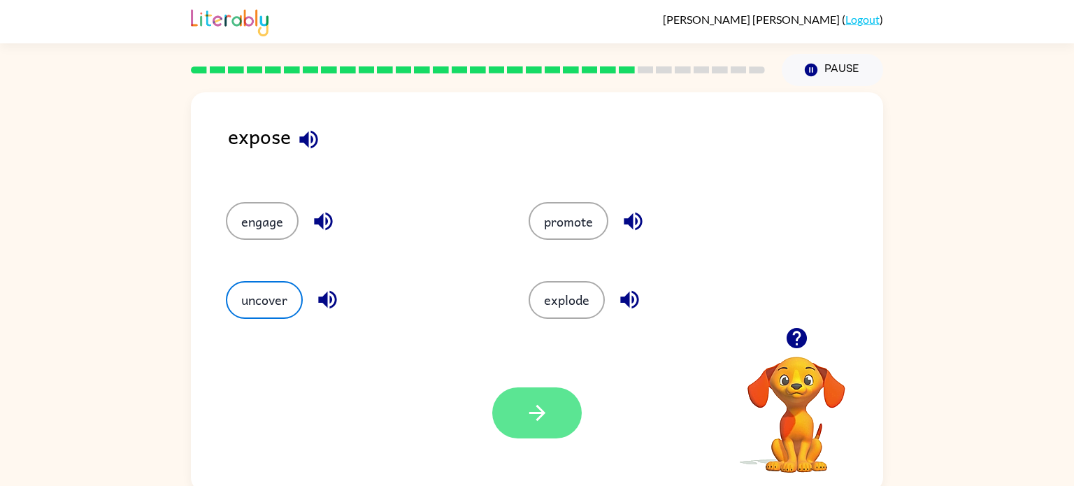
click at [550, 425] on button "button" at bounding box center [537, 412] width 90 height 51
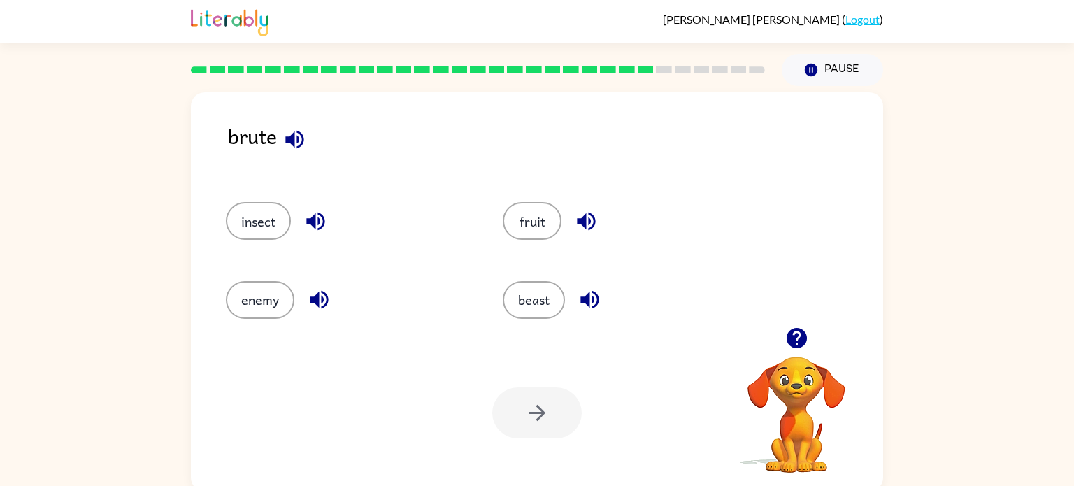
click at [494, 293] on div "beast" at bounding box center [614, 294] width 277 height 78
click at [515, 309] on button "beast" at bounding box center [534, 300] width 62 height 38
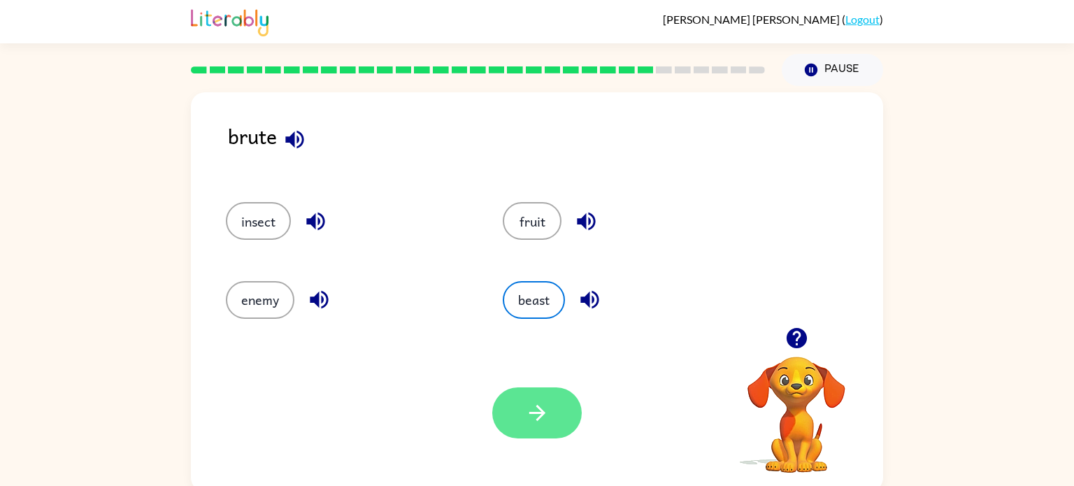
click at [554, 413] on button "button" at bounding box center [537, 412] width 90 height 51
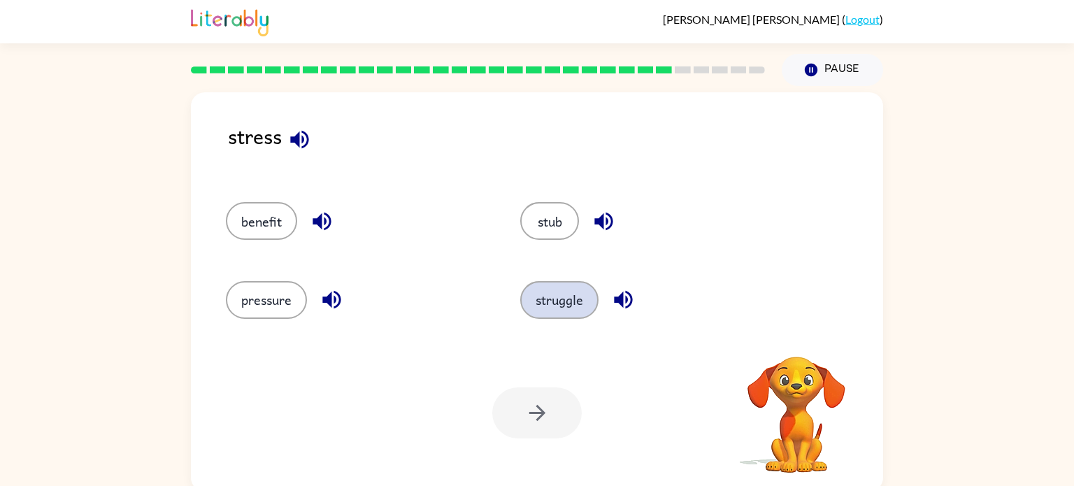
click at [537, 289] on button "struggle" at bounding box center [559, 300] width 78 height 38
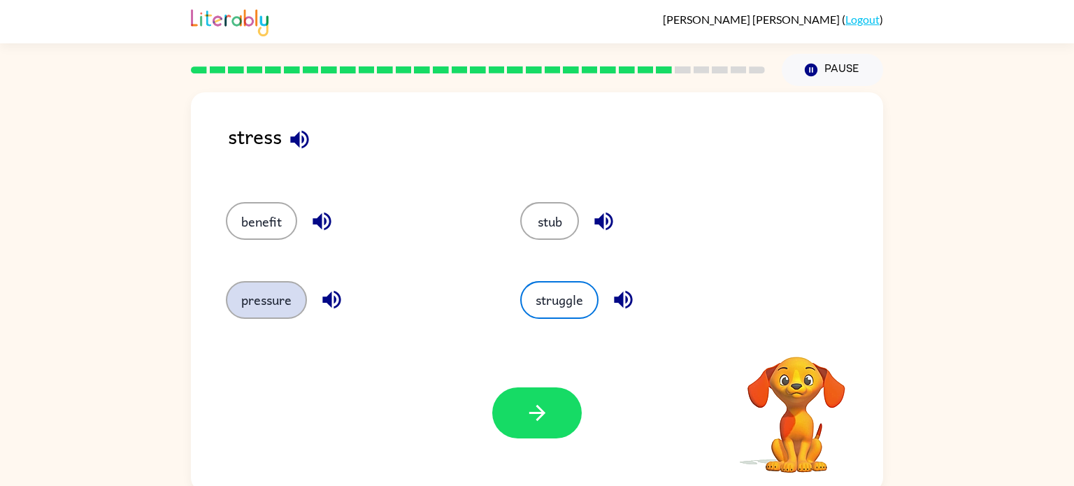
click at [271, 304] on button "pressure" at bounding box center [266, 300] width 81 height 38
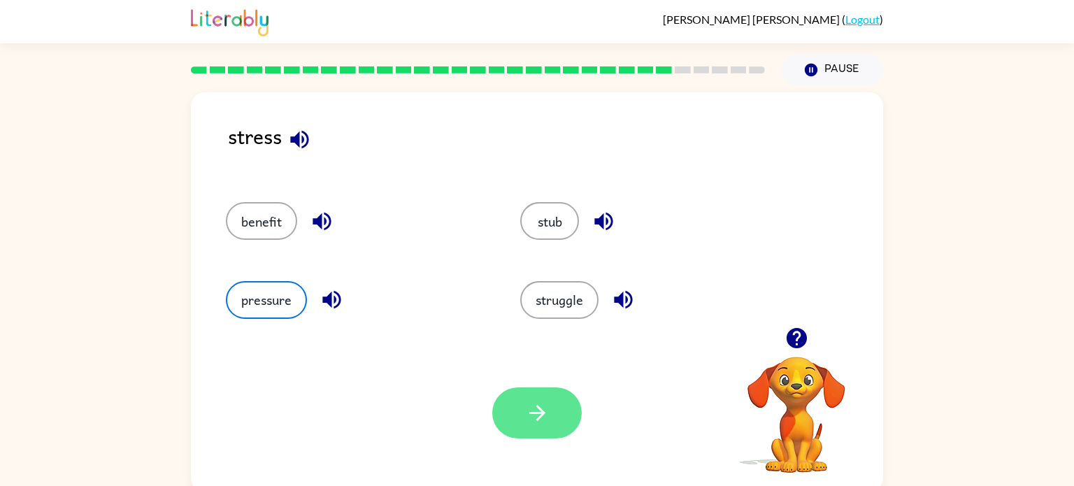
click at [527, 409] on icon "button" at bounding box center [537, 413] width 24 height 24
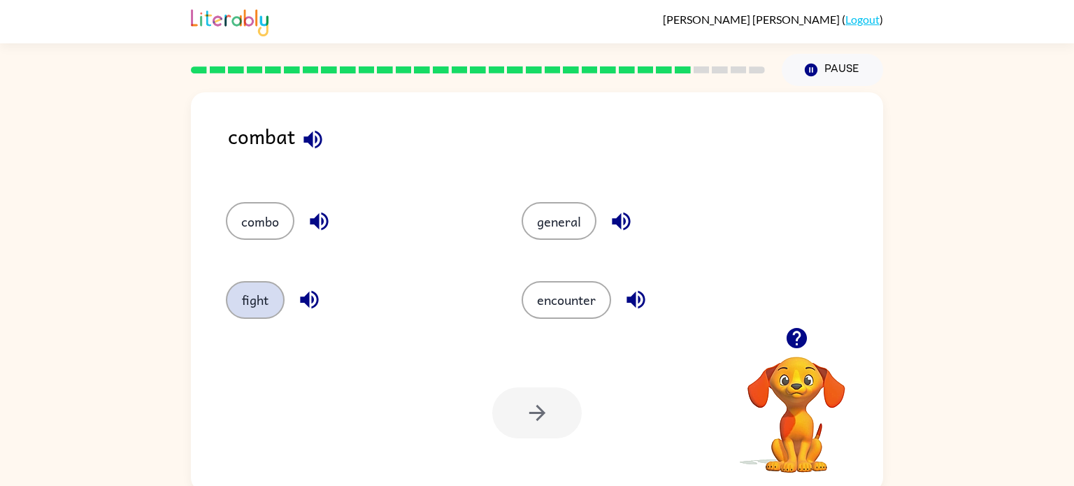
click at [262, 306] on button "fight" at bounding box center [255, 300] width 59 height 38
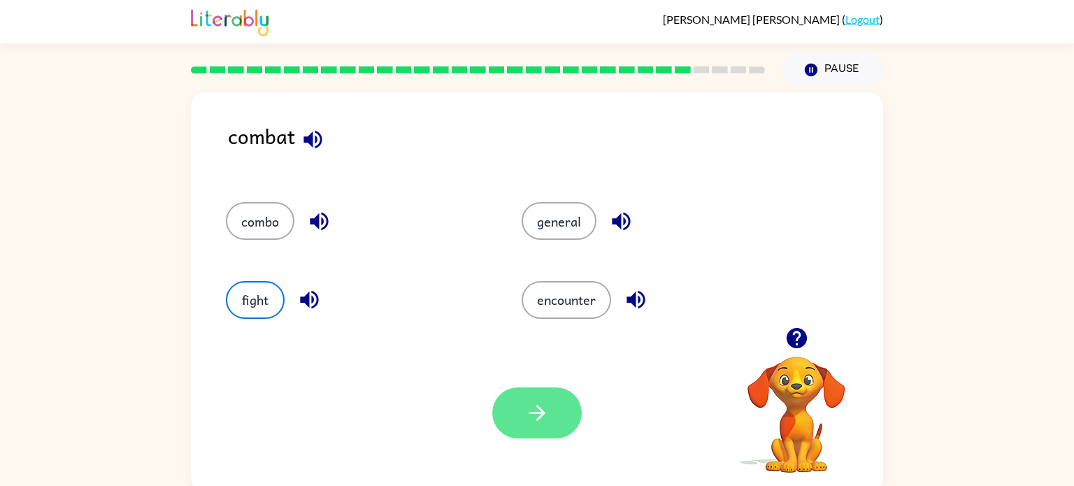
click at [559, 407] on button "button" at bounding box center [537, 412] width 90 height 51
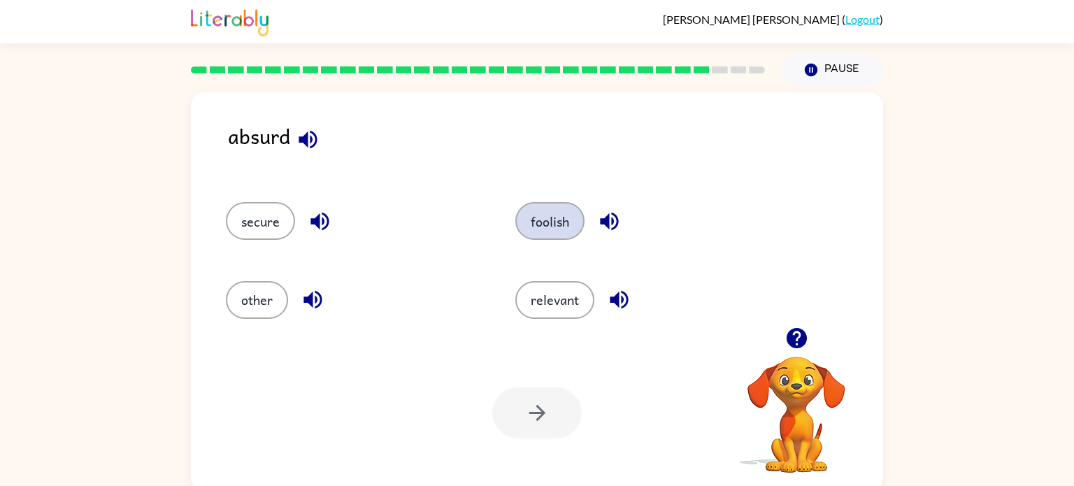
click at [553, 210] on button "foolish" at bounding box center [549, 221] width 69 height 38
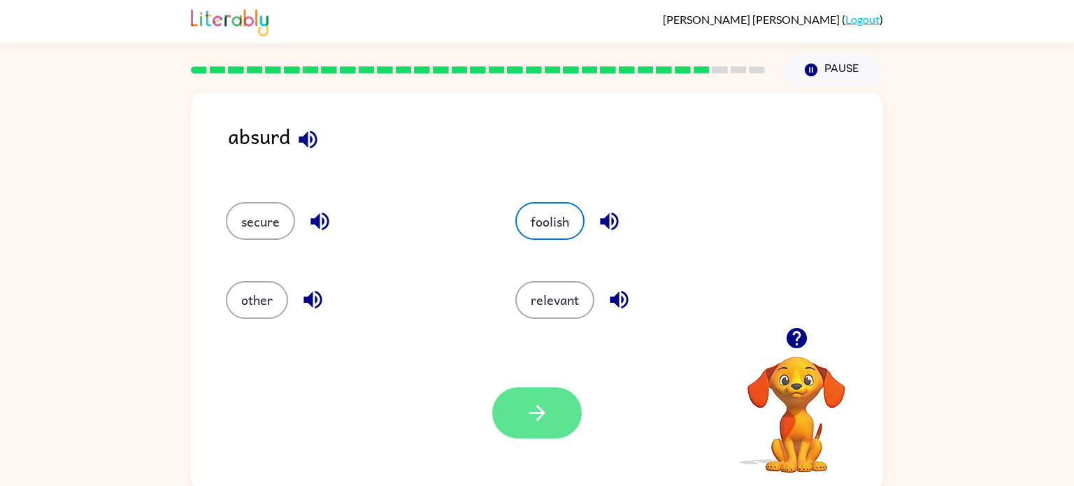
click at [518, 407] on button "button" at bounding box center [537, 412] width 90 height 51
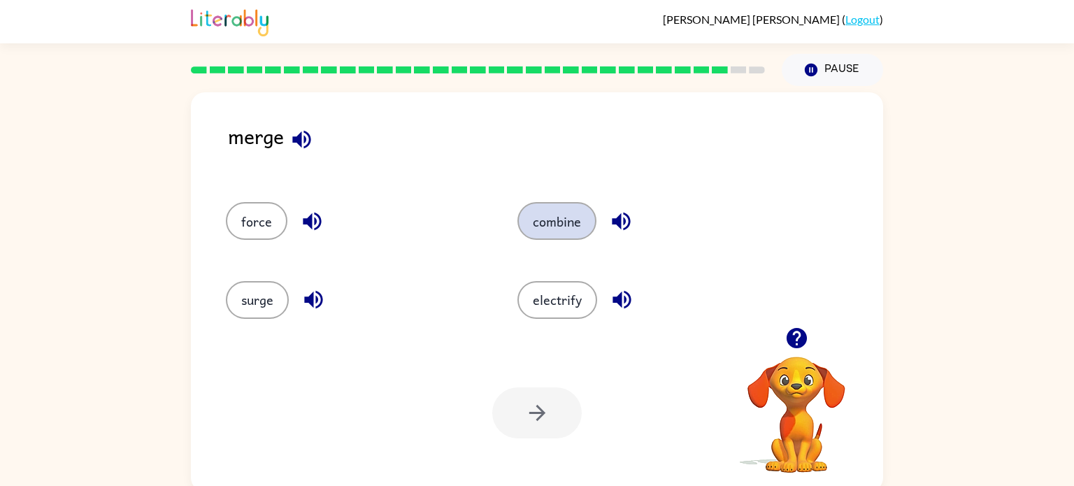
click at [539, 226] on button "combine" at bounding box center [556, 221] width 79 height 38
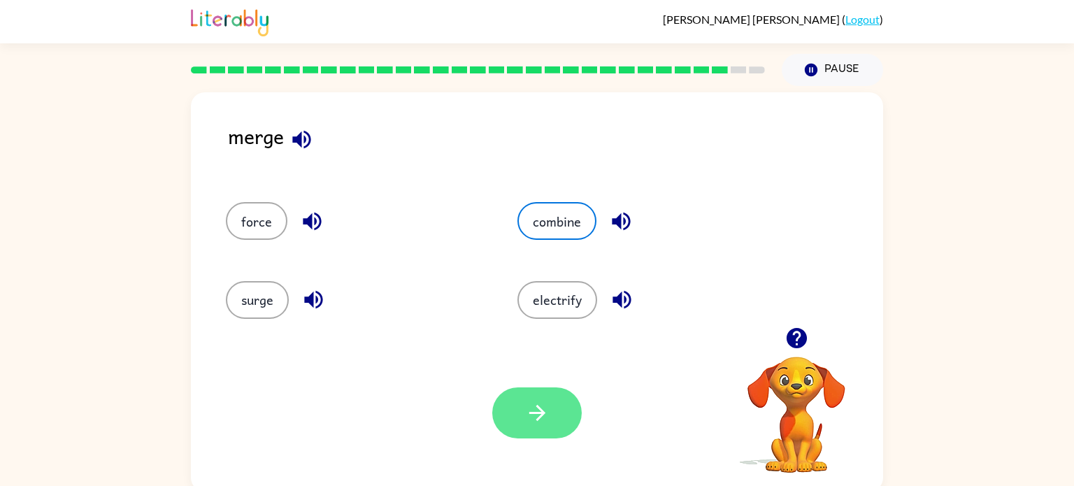
click at [559, 419] on button "button" at bounding box center [537, 412] width 90 height 51
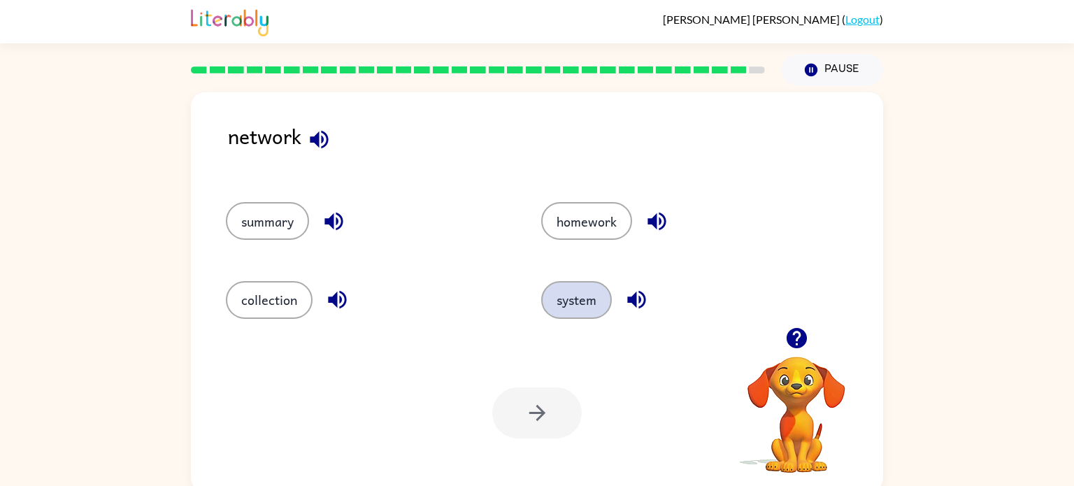
click at [574, 293] on button "system" at bounding box center [576, 300] width 71 height 38
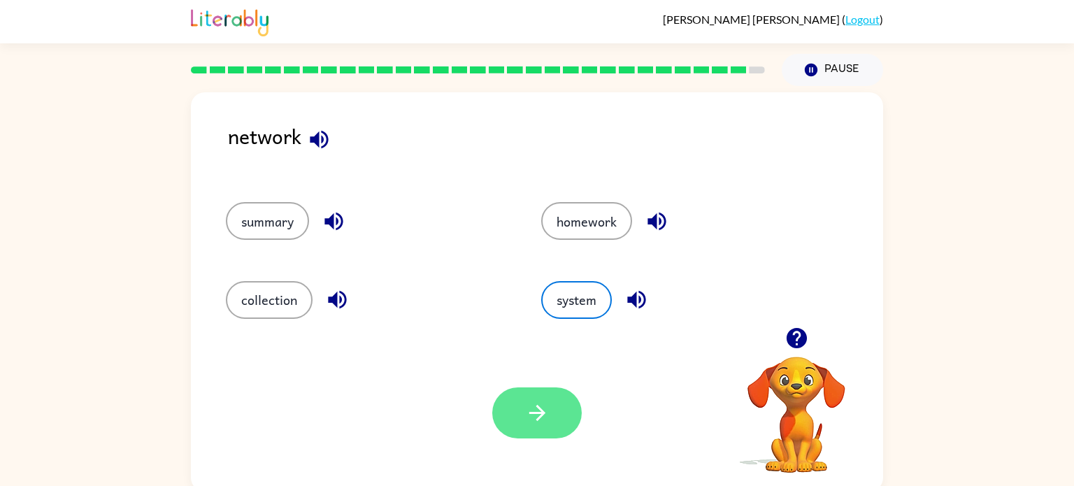
click at [537, 410] on icon "button" at bounding box center [537, 413] width 24 height 24
